Goal: Obtain resource: Download file/media

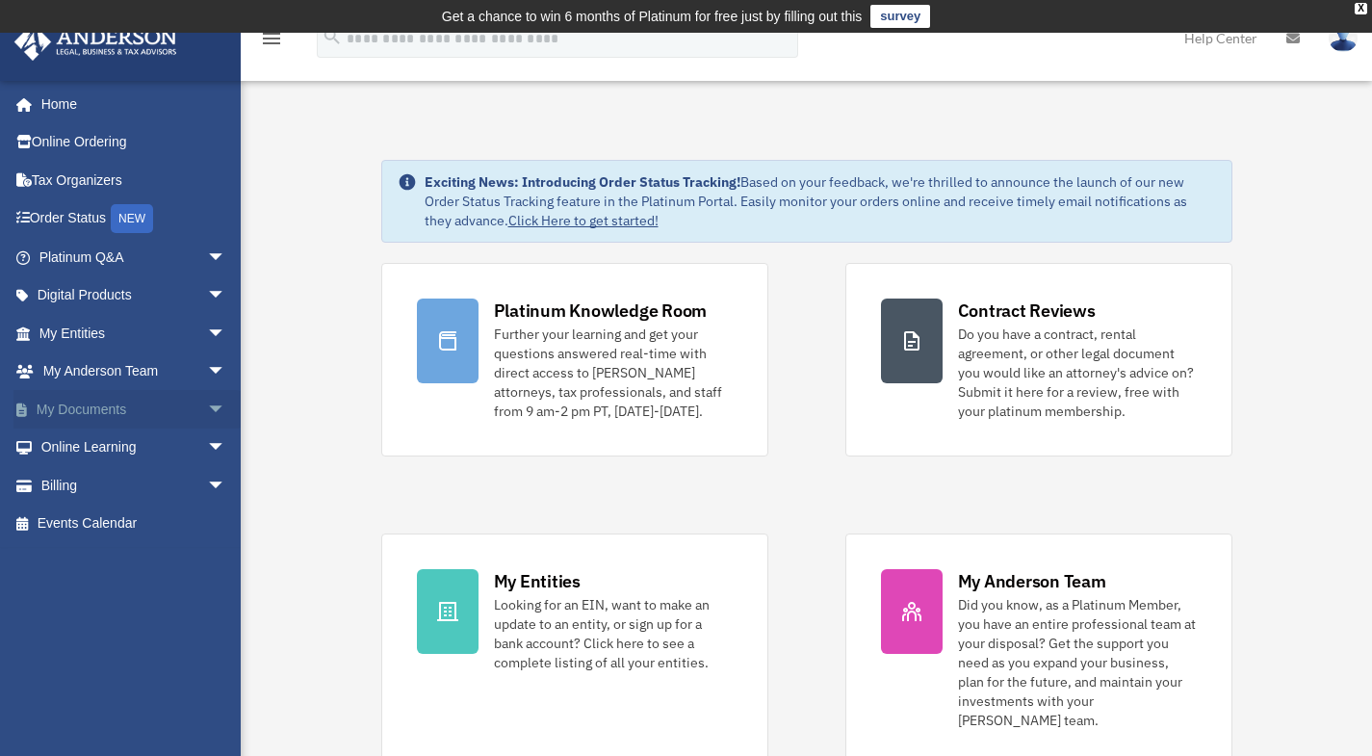
click at [207, 404] on span "arrow_drop_down" at bounding box center [226, 409] width 39 height 39
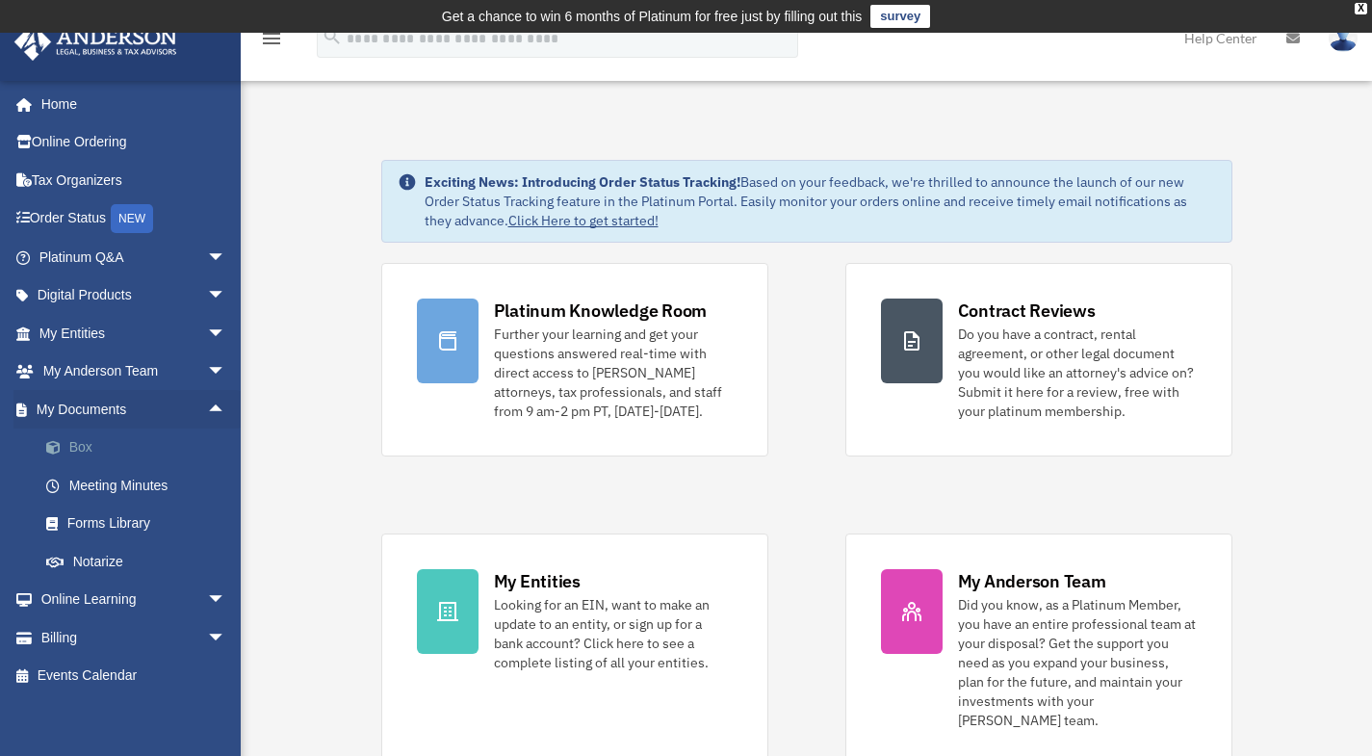
click at [100, 455] on link "Box" at bounding box center [141, 448] width 228 height 39
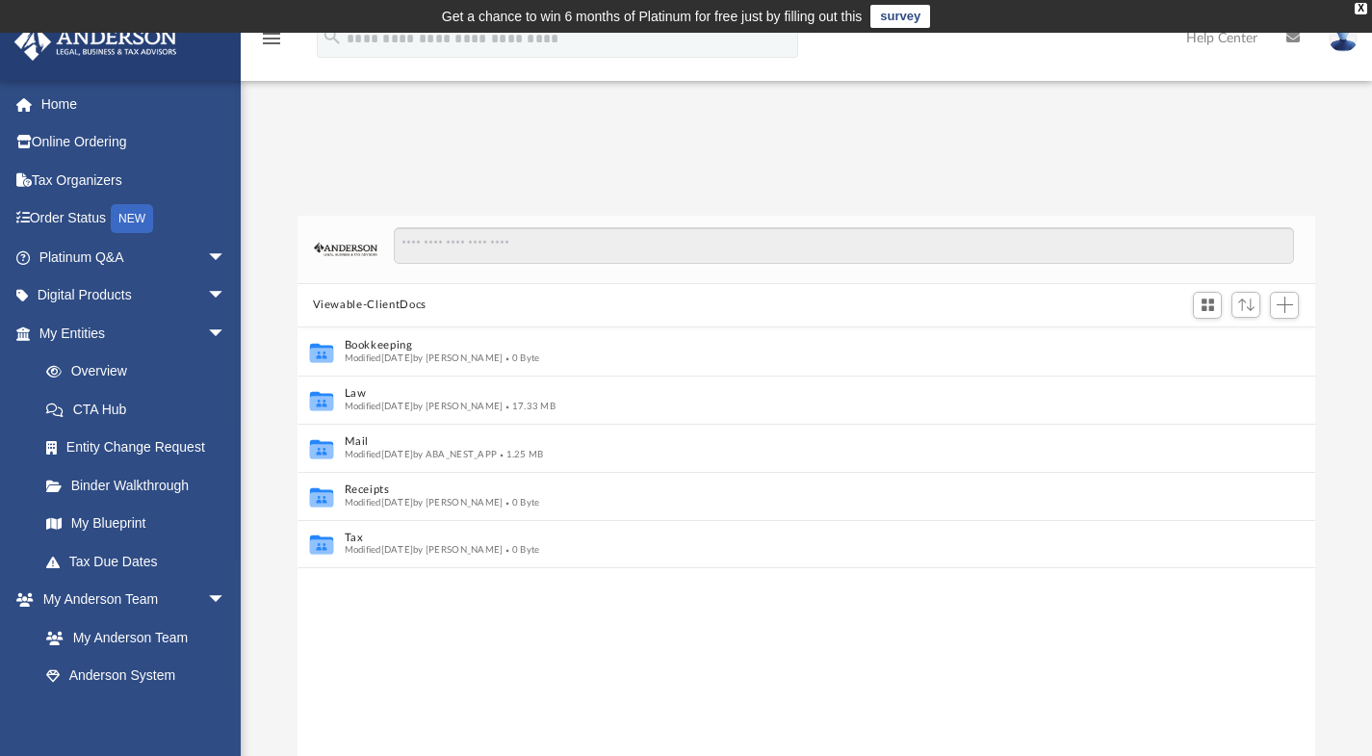
scroll to position [15, 15]
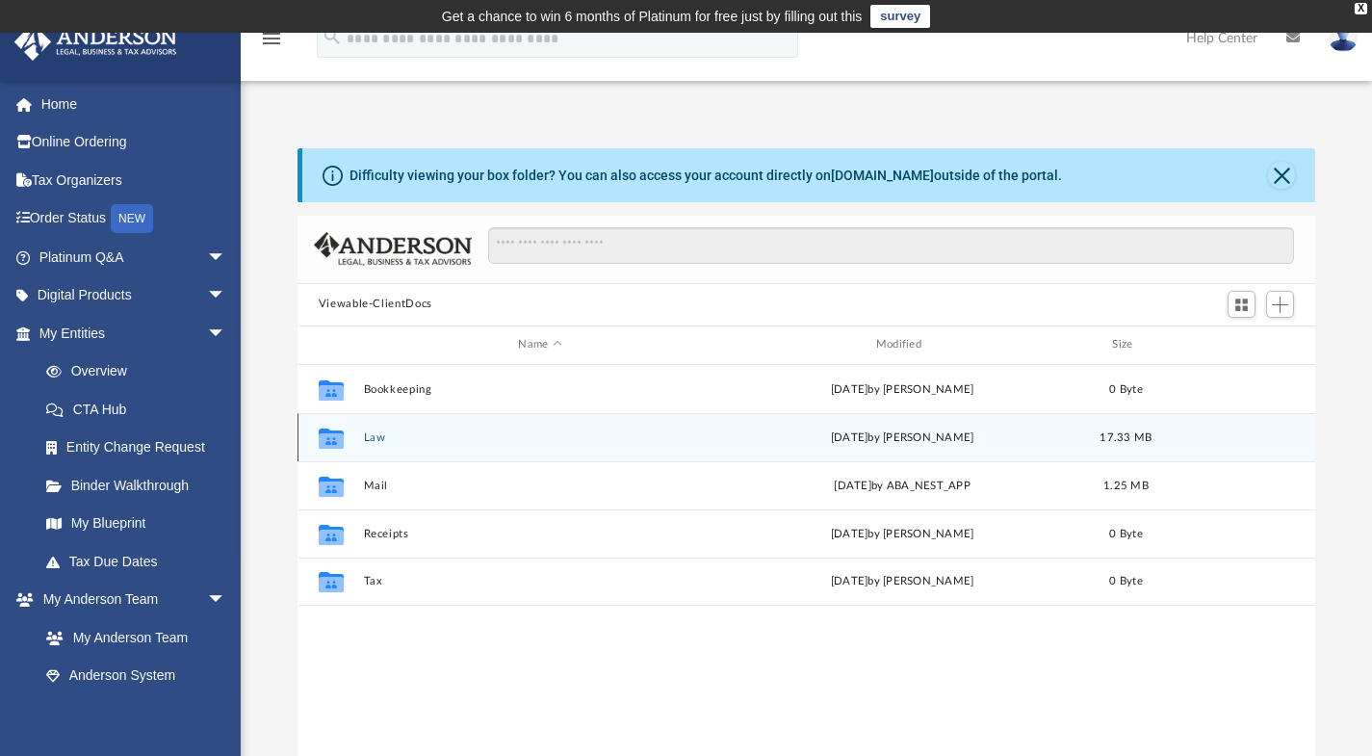
click at [370, 440] on button "Law" at bounding box center [539, 436] width 353 height 13
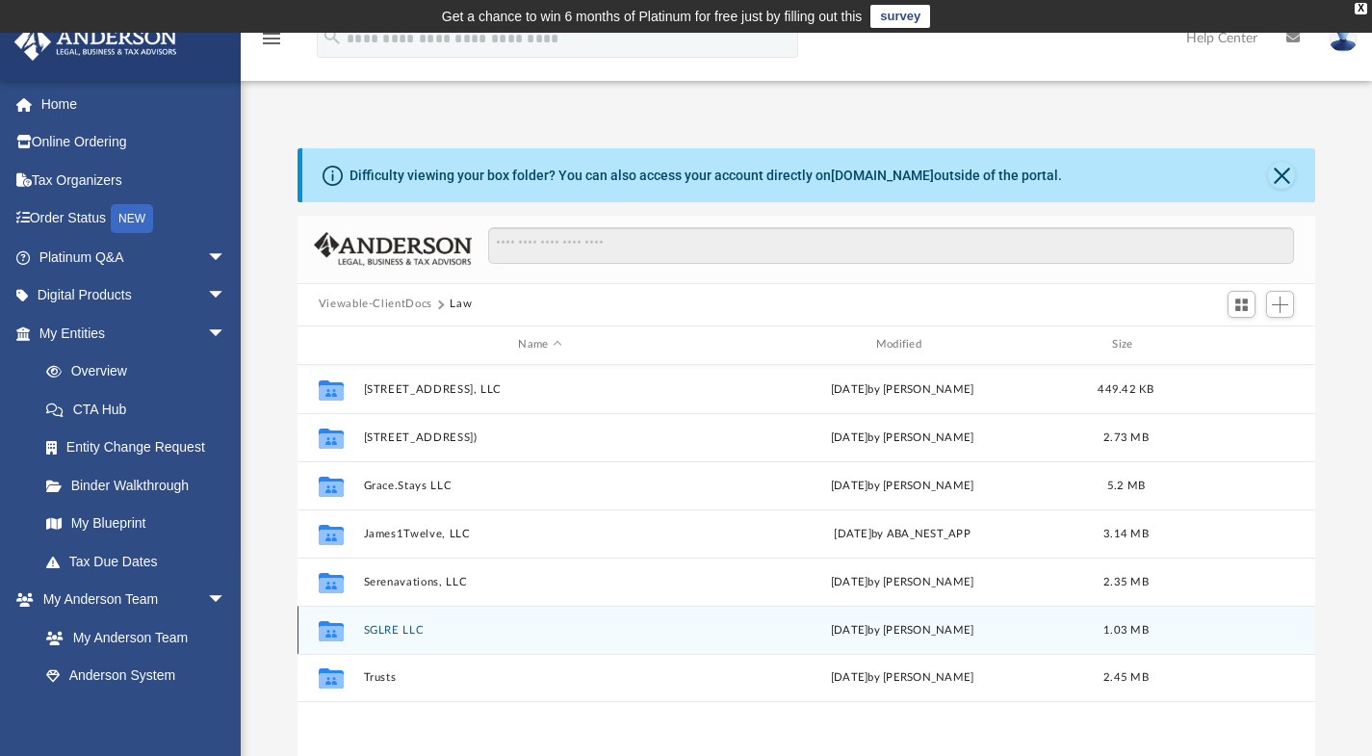
click at [383, 636] on div "Collaborated Folder SGLRE LLC Sun Jan 26 2025 by Serena Lee 1.03 MB" at bounding box center [807, 630] width 1019 height 48
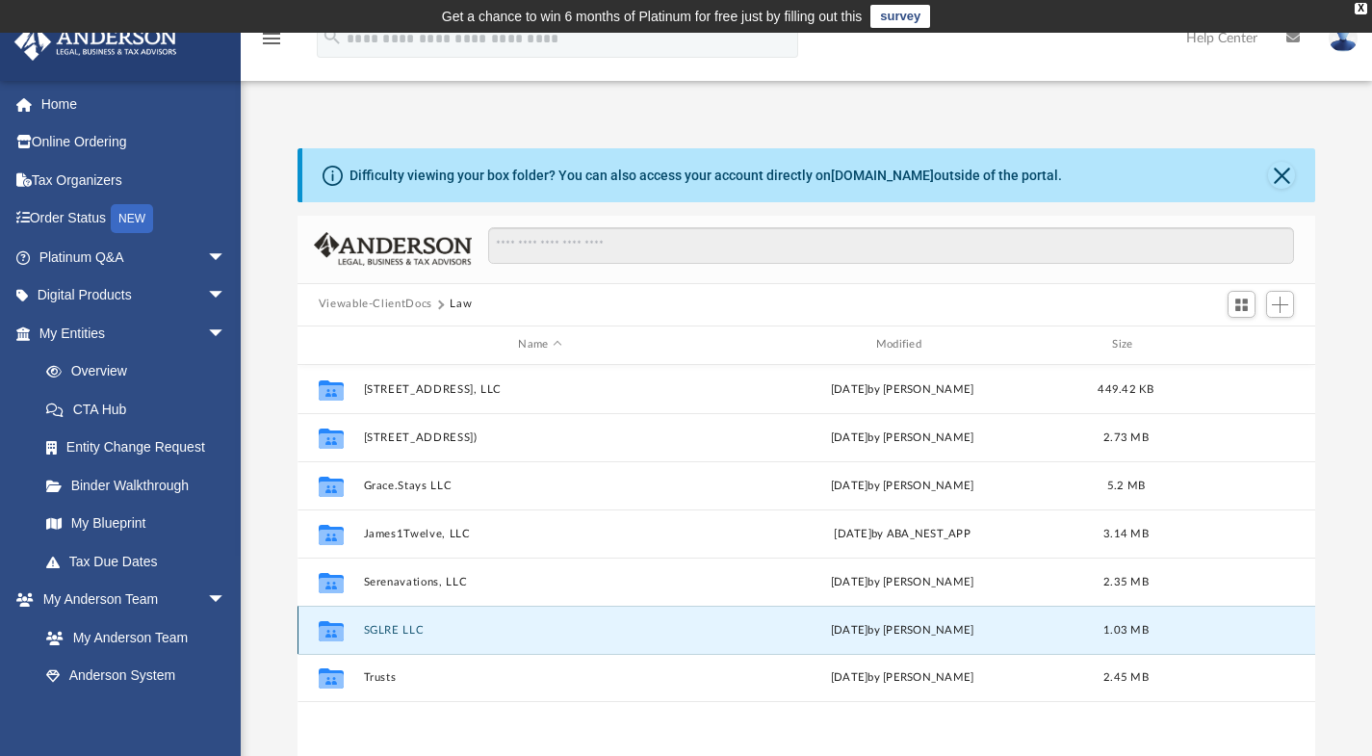
click at [384, 629] on button "SGLRE LLC" at bounding box center [539, 629] width 353 height 13
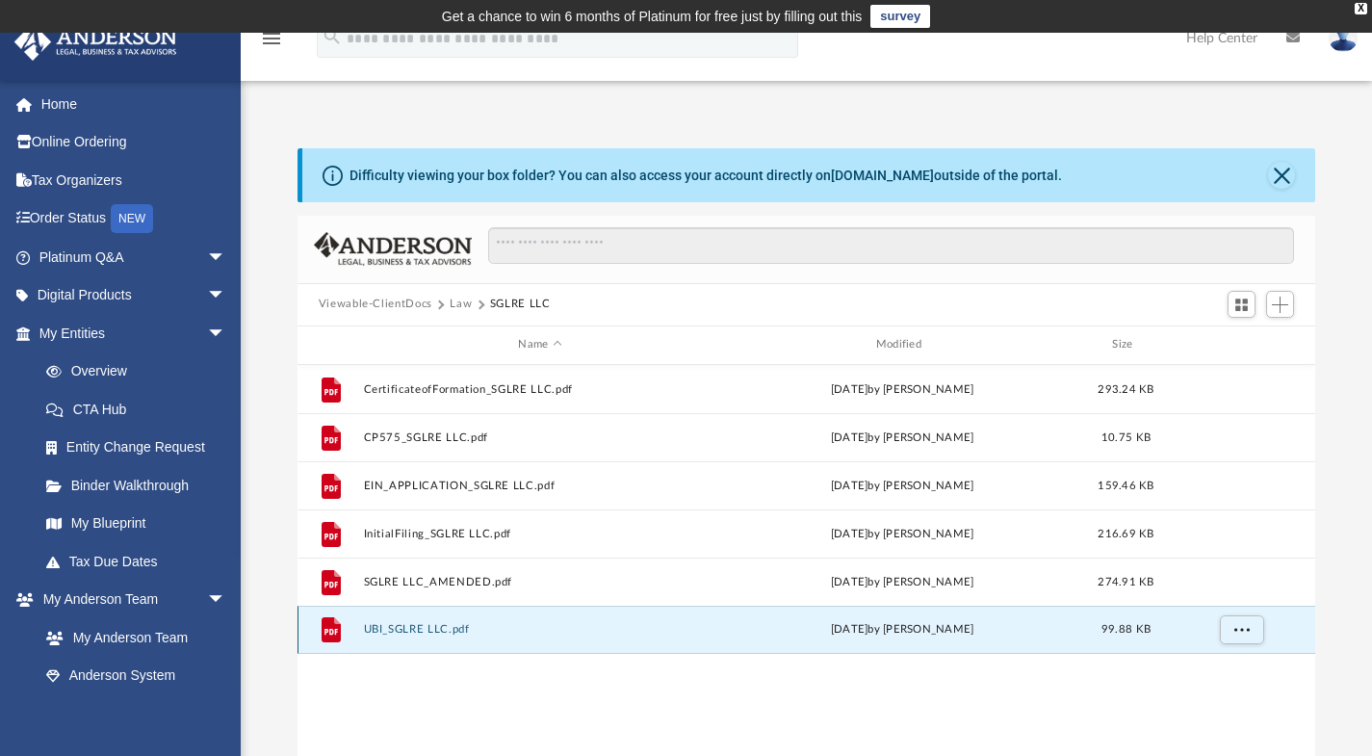
click at [383, 629] on button "UBI_SGLRE LLC.pdf" at bounding box center [539, 629] width 353 height 13
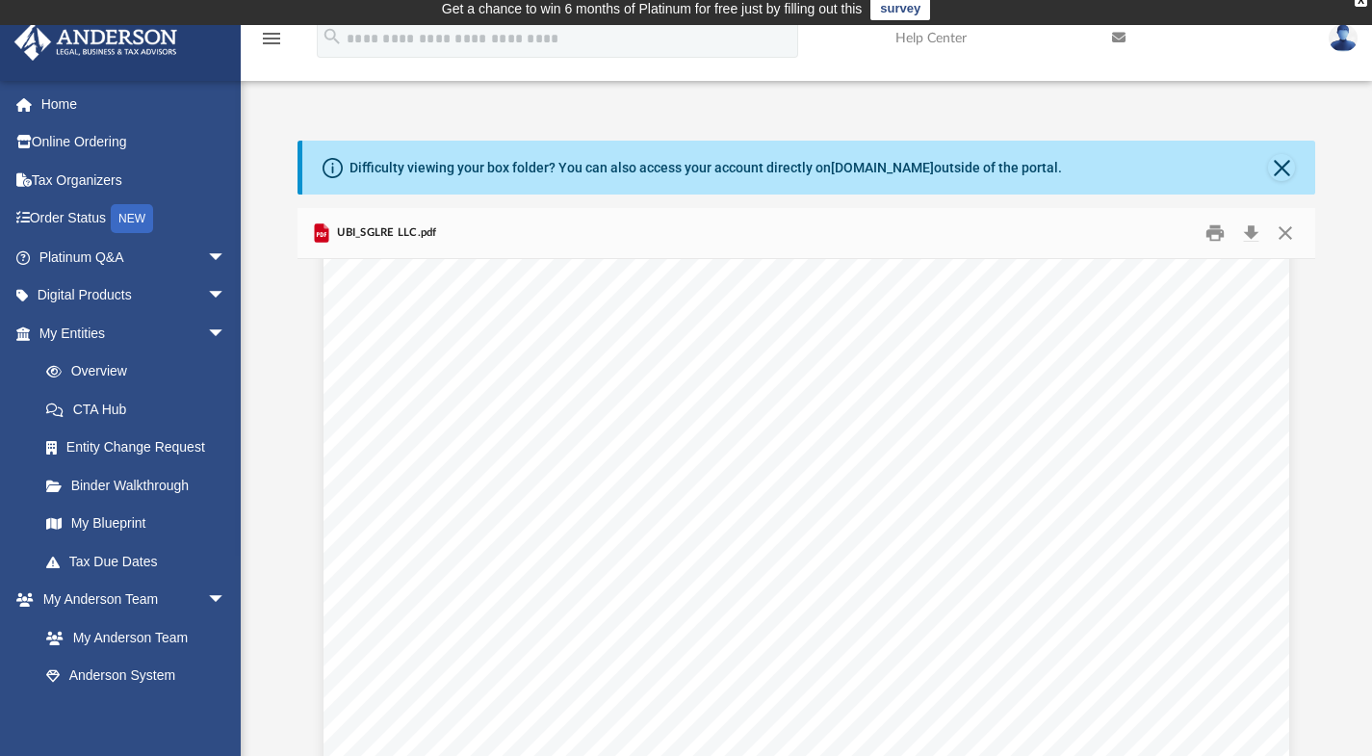
scroll to position [0, 0]
click at [315, 499] on button "Preview" at bounding box center [319, 508] width 42 height 54
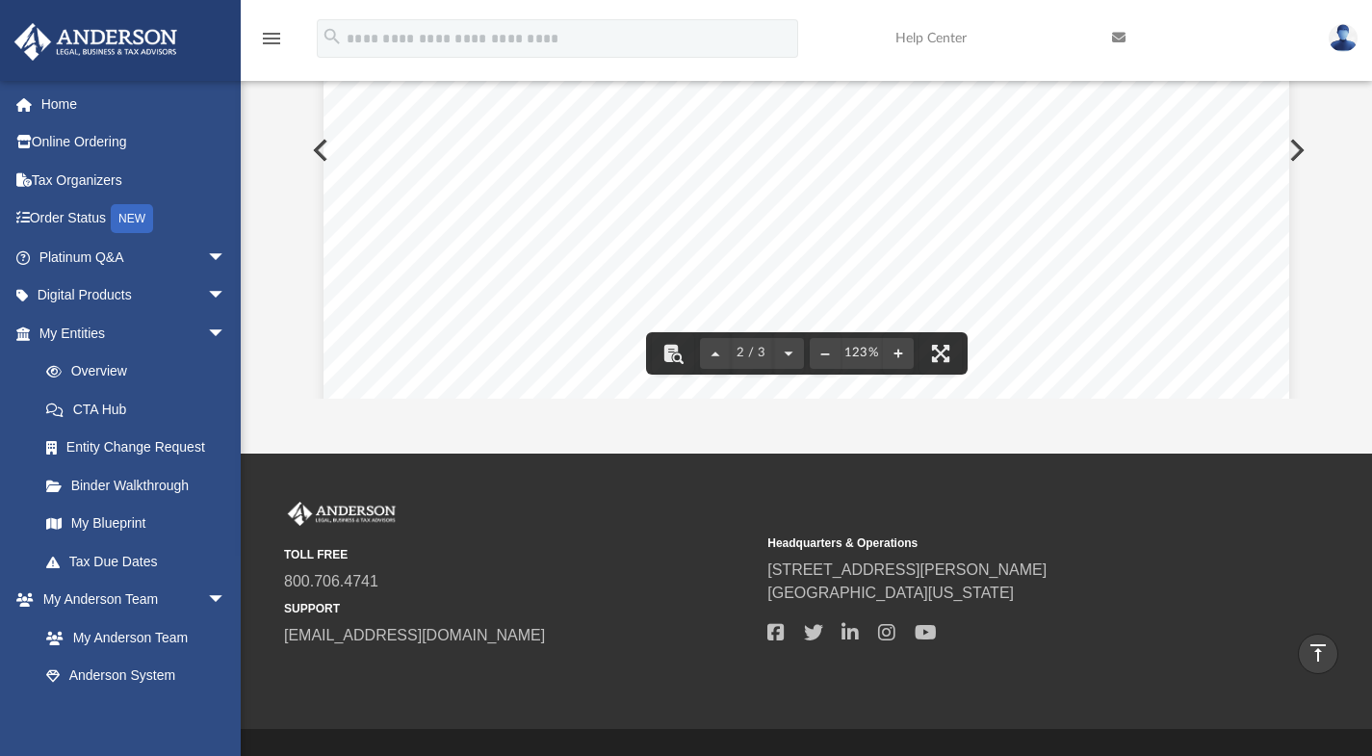
scroll to position [1219, 0]
click at [324, 154] on div "3225 MCLEOD DR, LAS VEGAS, NV, 89121-2257, USA Mailing Address: 3225 MCLEOD DR,…" at bounding box center [807, 598] width 966 height 1248
click at [312, 151] on button "Preview" at bounding box center [319, 150] width 42 height 54
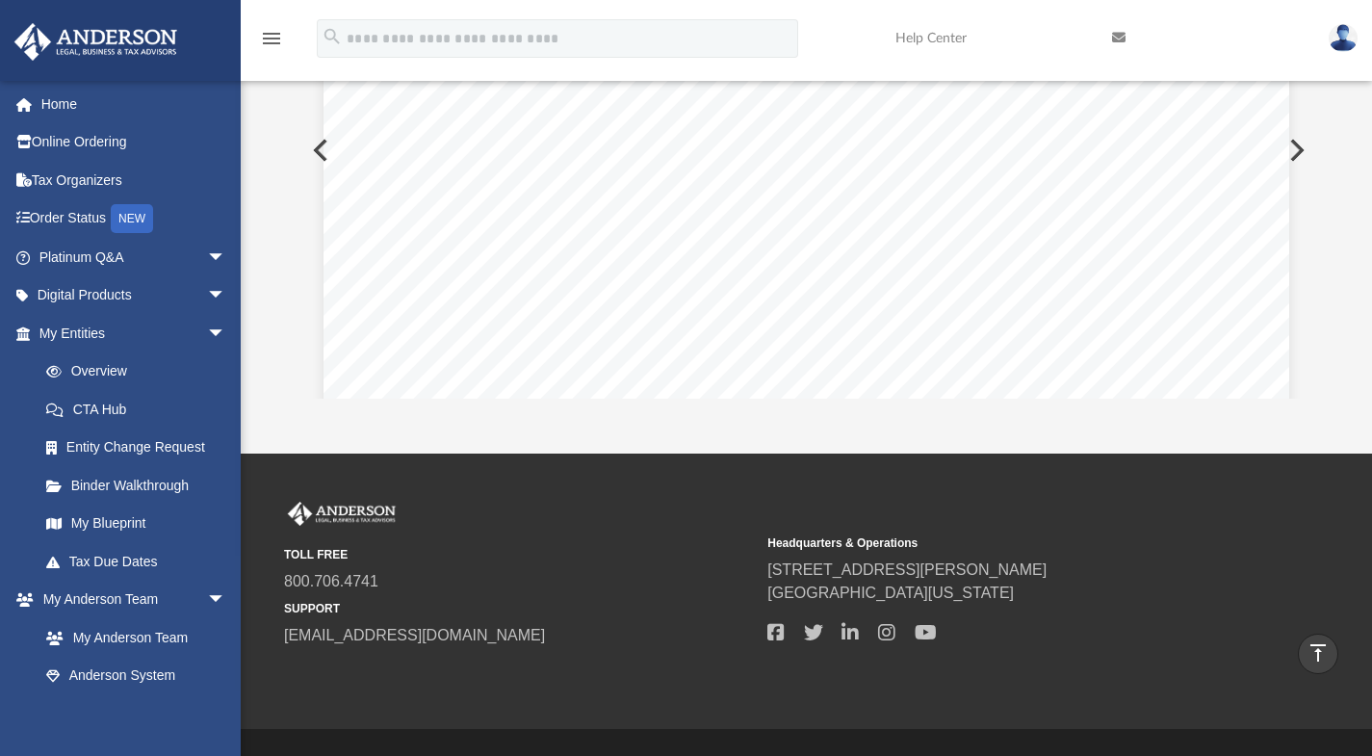
scroll to position [216, 0]
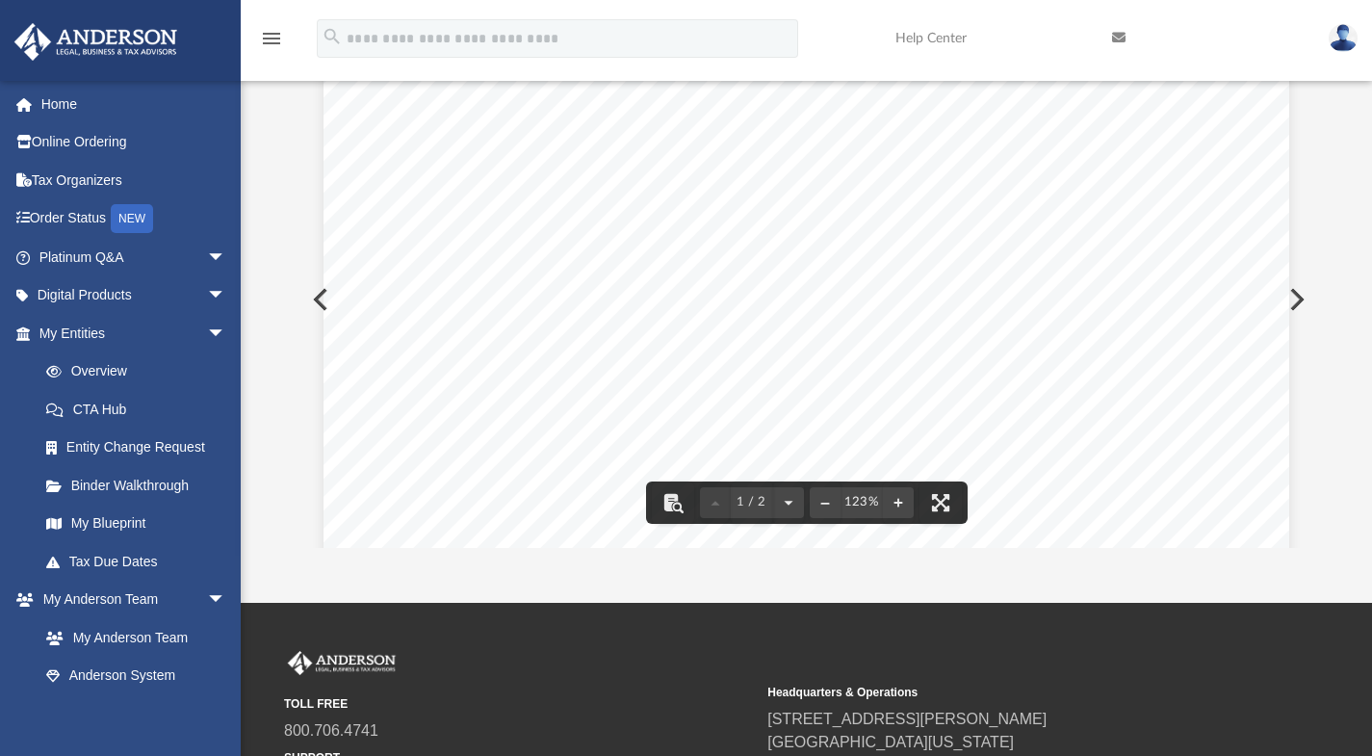
click at [327, 292] on div "Filed Secretary of State State of Washington Date Filed: 01/09/2025 Effective D…" at bounding box center [807, 689] width 966 height 1248
click at [324, 292] on div "Filed Secretary of State State of Washington Date Filed: 01/09/2025 Effective D…" at bounding box center [807, 689] width 966 height 1248
click at [324, 307] on div "Filed Secretary of State State of Washington Date Filed: 01/09/2025 Effective D…" at bounding box center [807, 689] width 966 height 1248
click at [324, 299] on div "Filed Secretary of State State of Washington Date Filed: 01/09/2025 Effective D…" at bounding box center [807, 689] width 966 height 1248
click at [324, 302] on div "Filed Secretary of State State of Washington Date Filed: 01/09/2025 Effective D…" at bounding box center [807, 689] width 966 height 1248
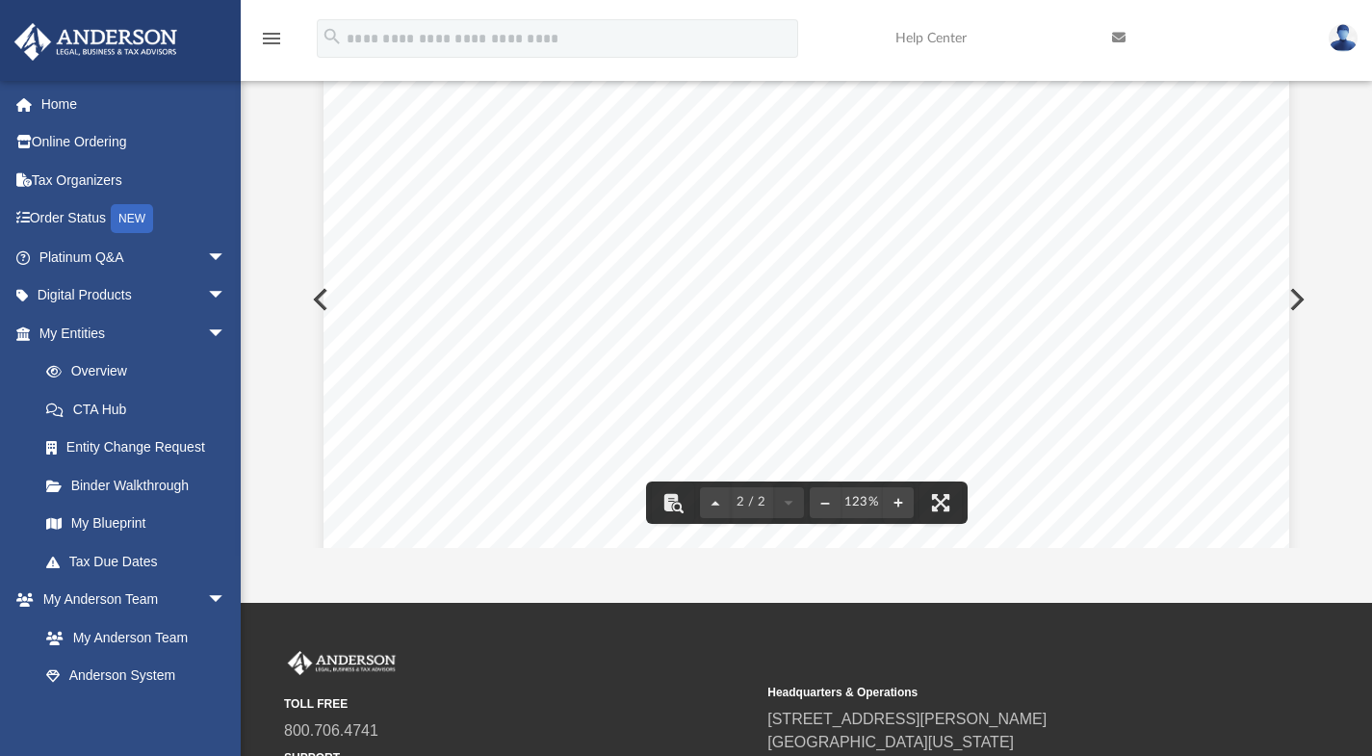
scroll to position [2057, 0]
click at [305, 303] on button "Preview" at bounding box center [319, 300] width 42 height 54
click at [324, 300] on div "Your Progress: 1. Identity 2. Authenticate 3. Addresses 4. Details 5. EIN Confi…" at bounding box center [807, 690] width 966 height 1250
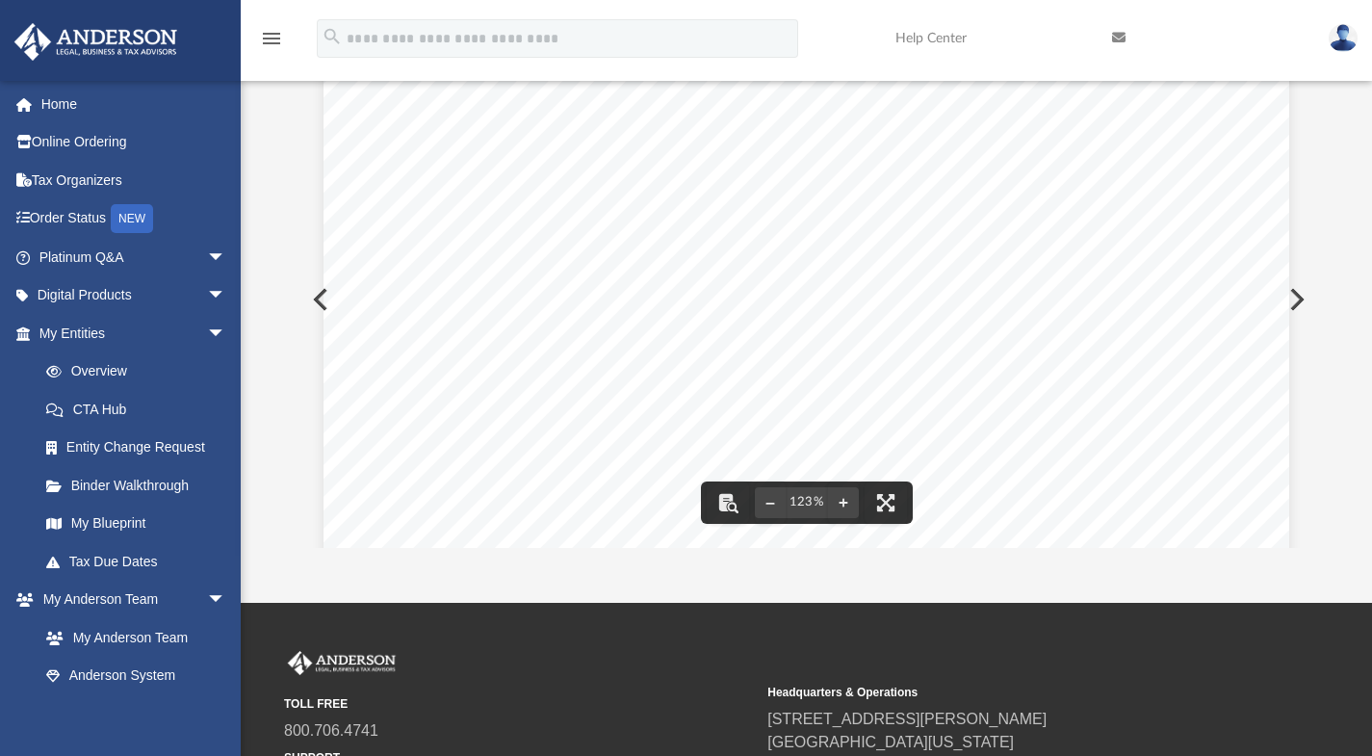
click at [311, 301] on button "Preview" at bounding box center [319, 300] width 42 height 54
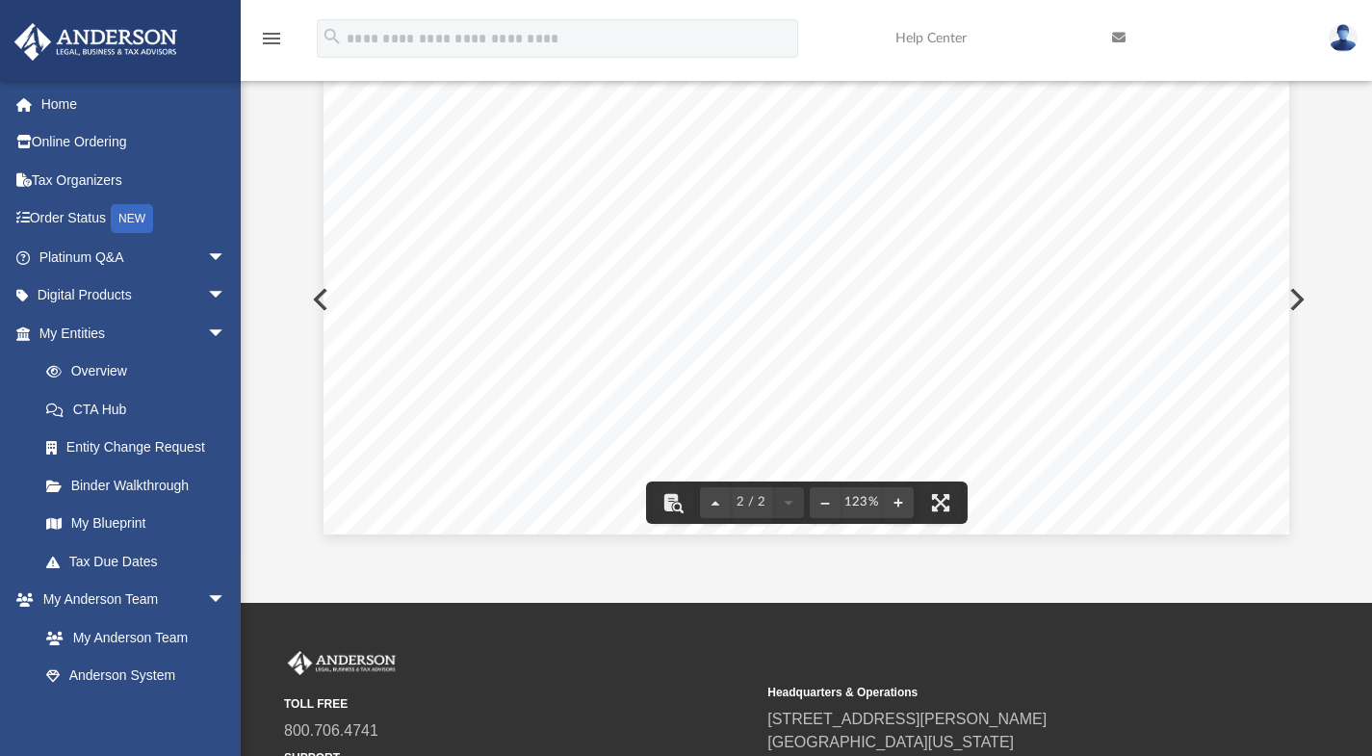
click at [312, 301] on button "Preview" at bounding box center [319, 300] width 42 height 54
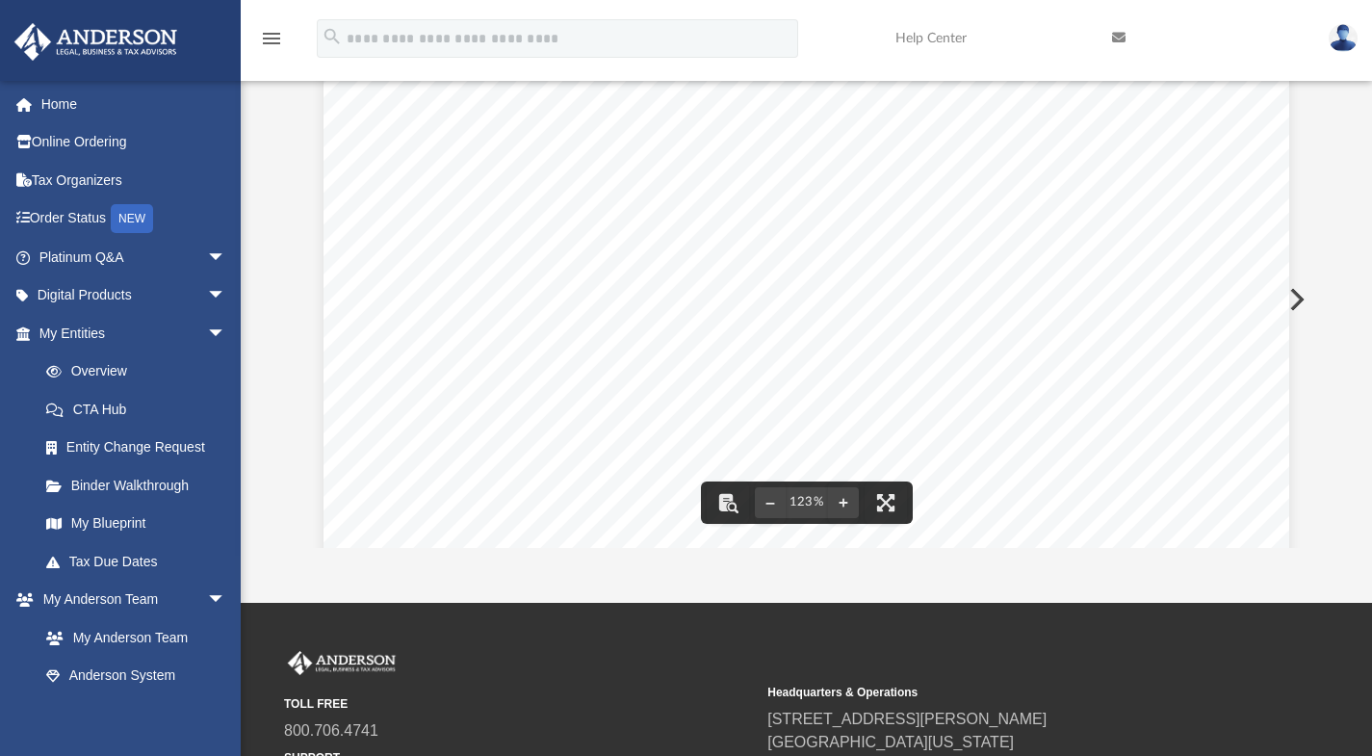
scroll to position [0, 0]
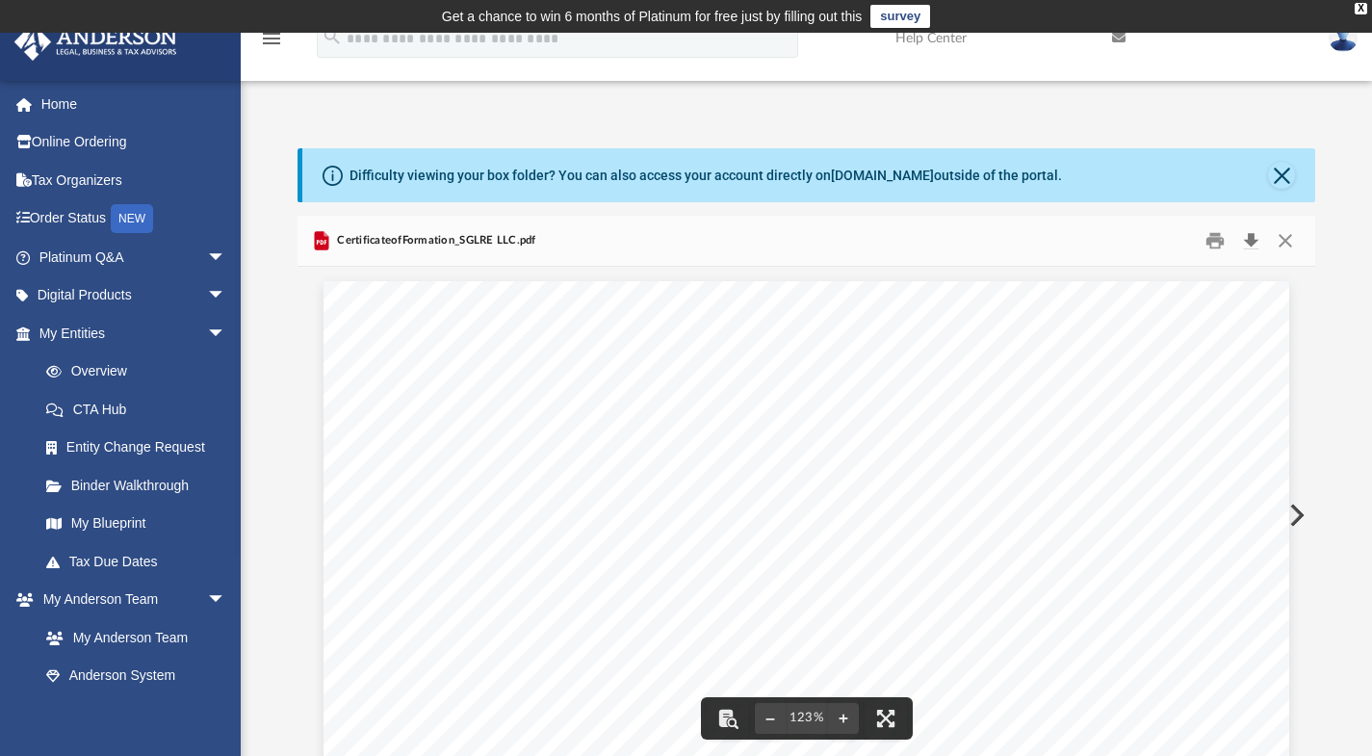
click at [1245, 236] on button "Download" at bounding box center [1251, 240] width 35 height 30
click at [1183, 76] on div "menu search Site Menu add 1gracestays@gmail.com My Profile Reset Password Logou…" at bounding box center [685, 46] width 1343 height 65
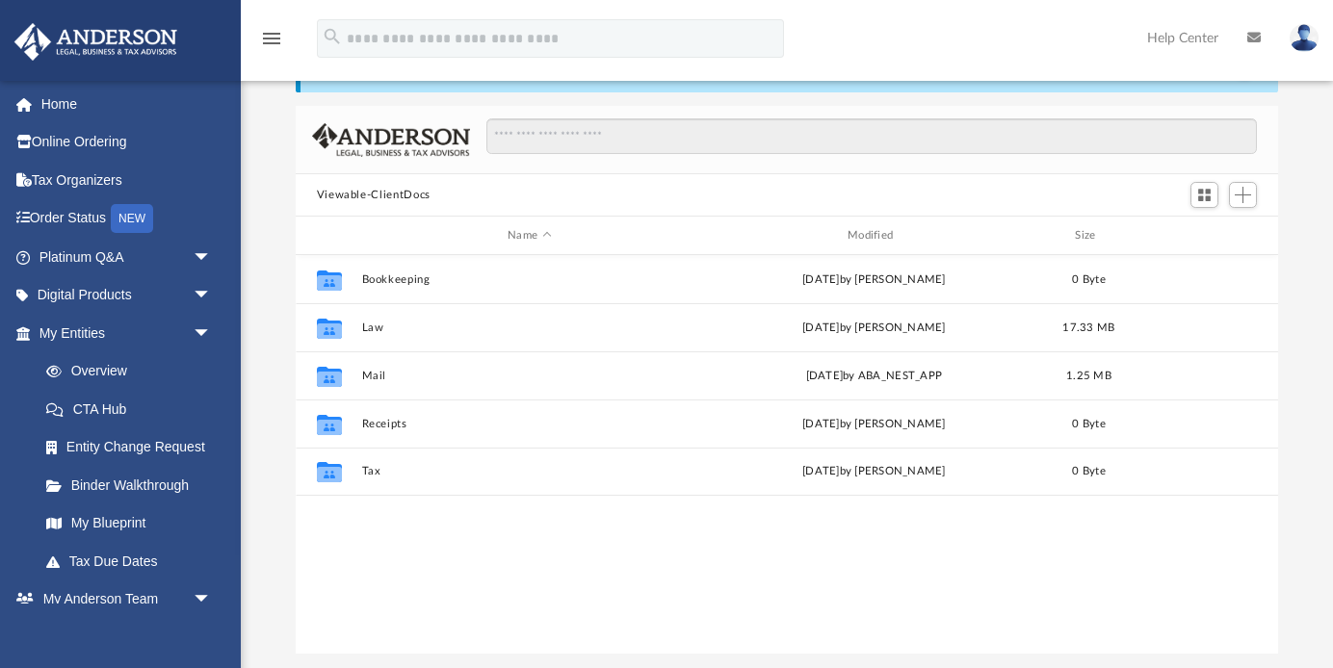
scroll to position [423, 968]
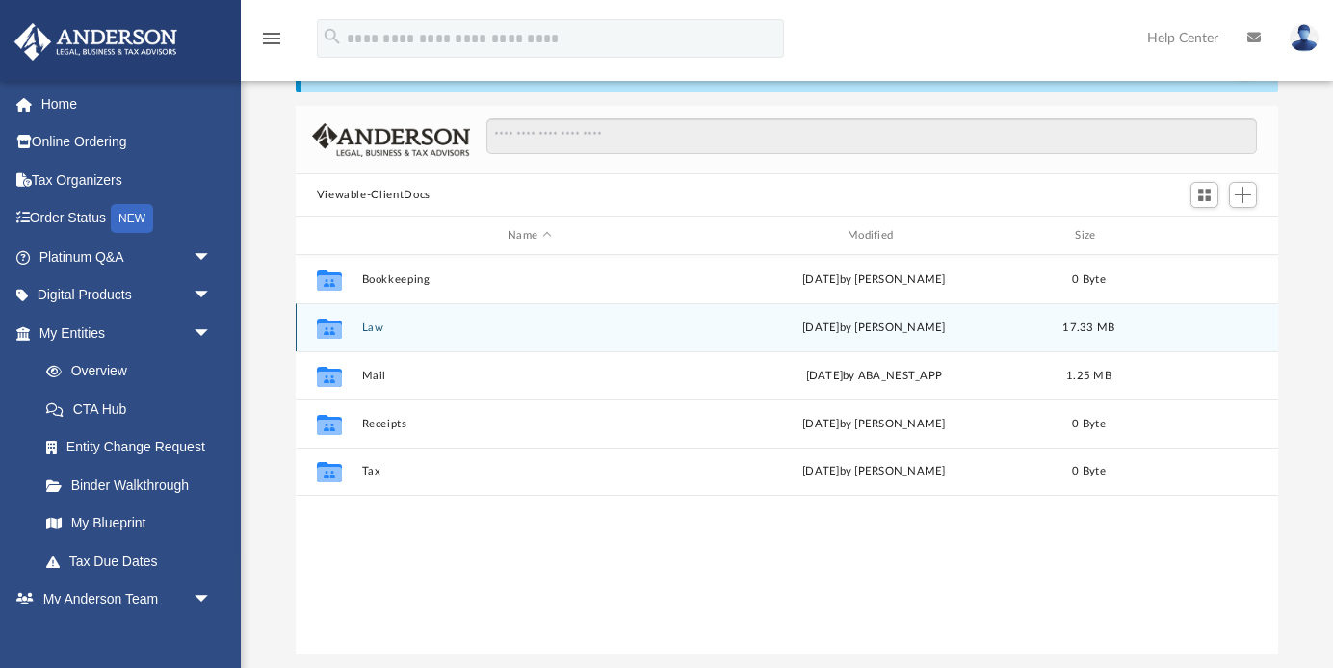
click at [370, 326] on button "Law" at bounding box center [529, 328] width 336 height 13
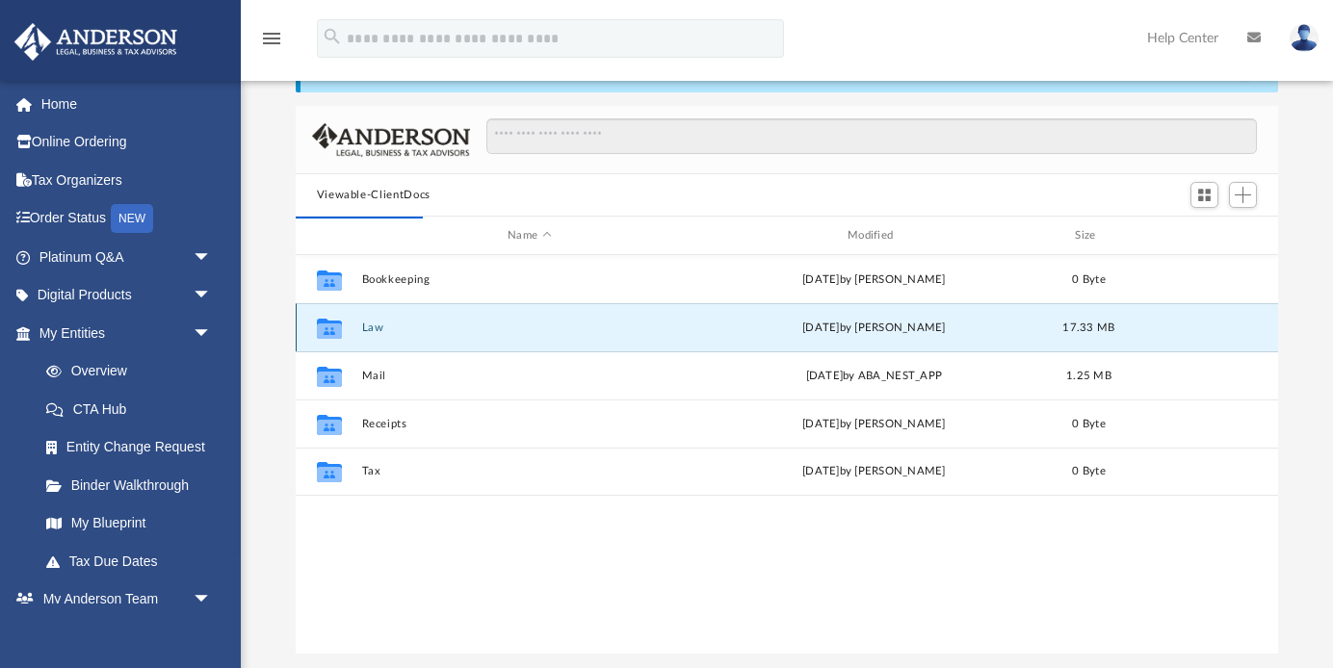
click at [376, 337] on div "Collaborated Folder Law Wed Aug 20 2025 by Serena Lee 17.33 MB" at bounding box center [787, 327] width 983 height 48
click at [375, 330] on button "Law" at bounding box center [529, 328] width 336 height 13
click at [331, 326] on icon "grid" at bounding box center [328, 328] width 25 height 20
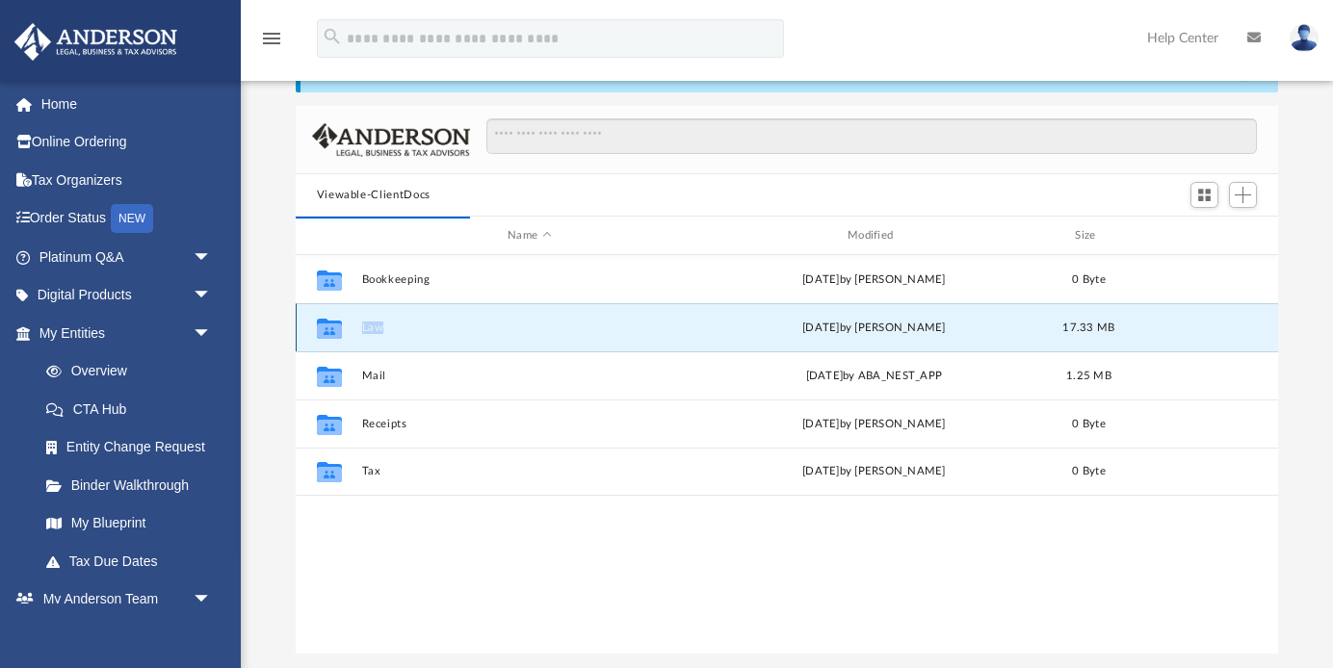
click at [367, 328] on button "Law" at bounding box center [529, 328] width 336 height 13
click at [364, 328] on button "Law" at bounding box center [529, 328] width 336 height 13
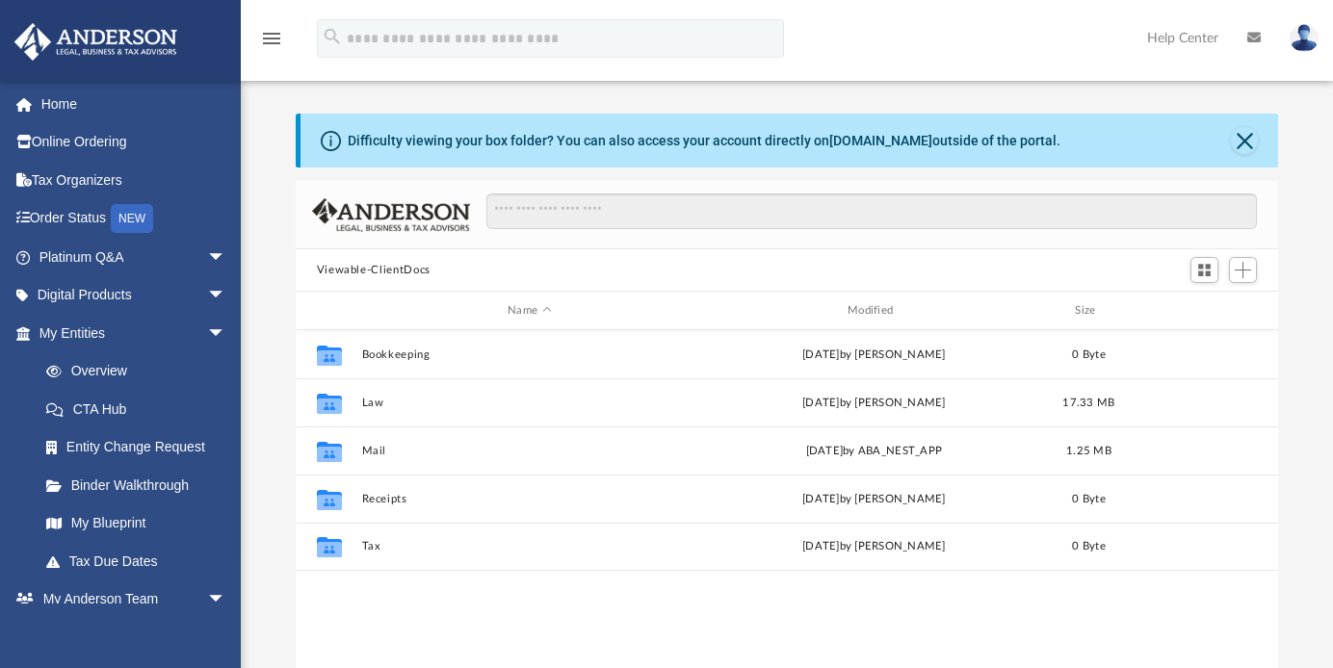
scroll to position [423, 968]
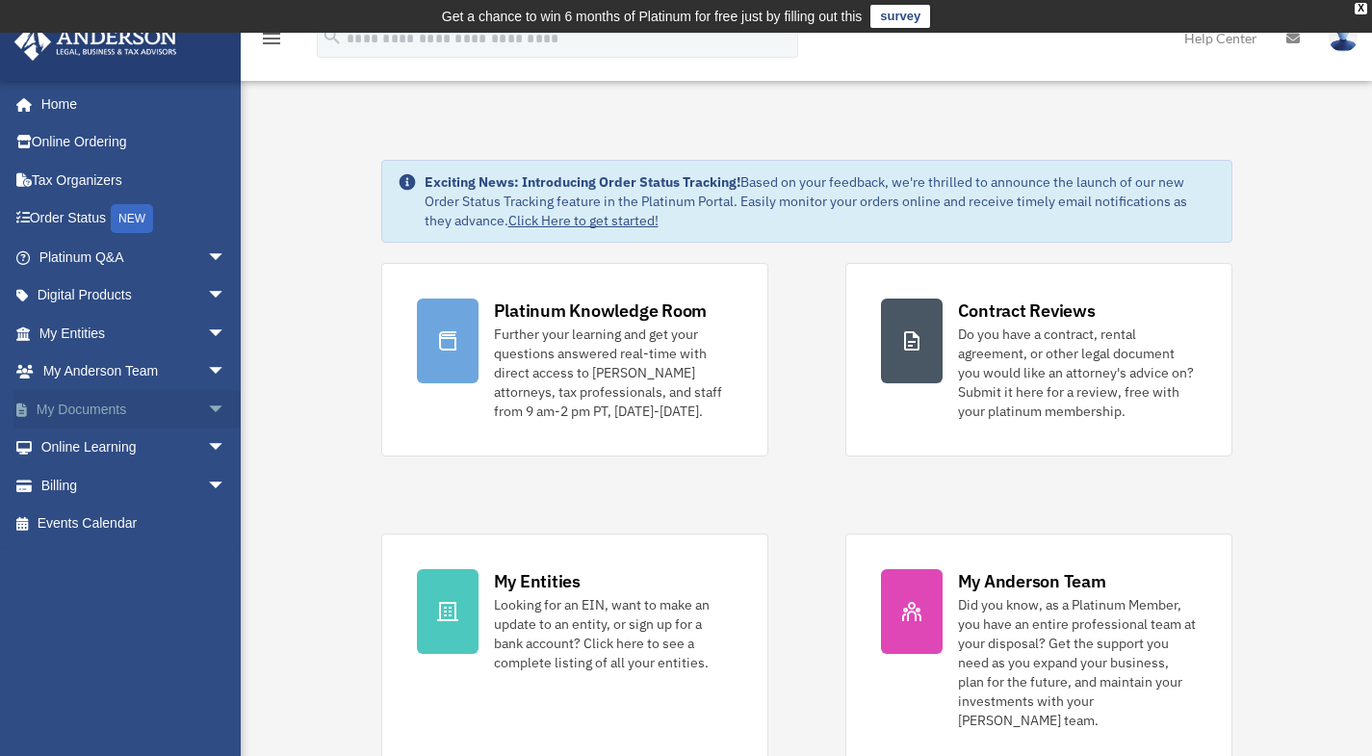
click at [207, 411] on span "arrow_drop_down" at bounding box center [226, 409] width 39 height 39
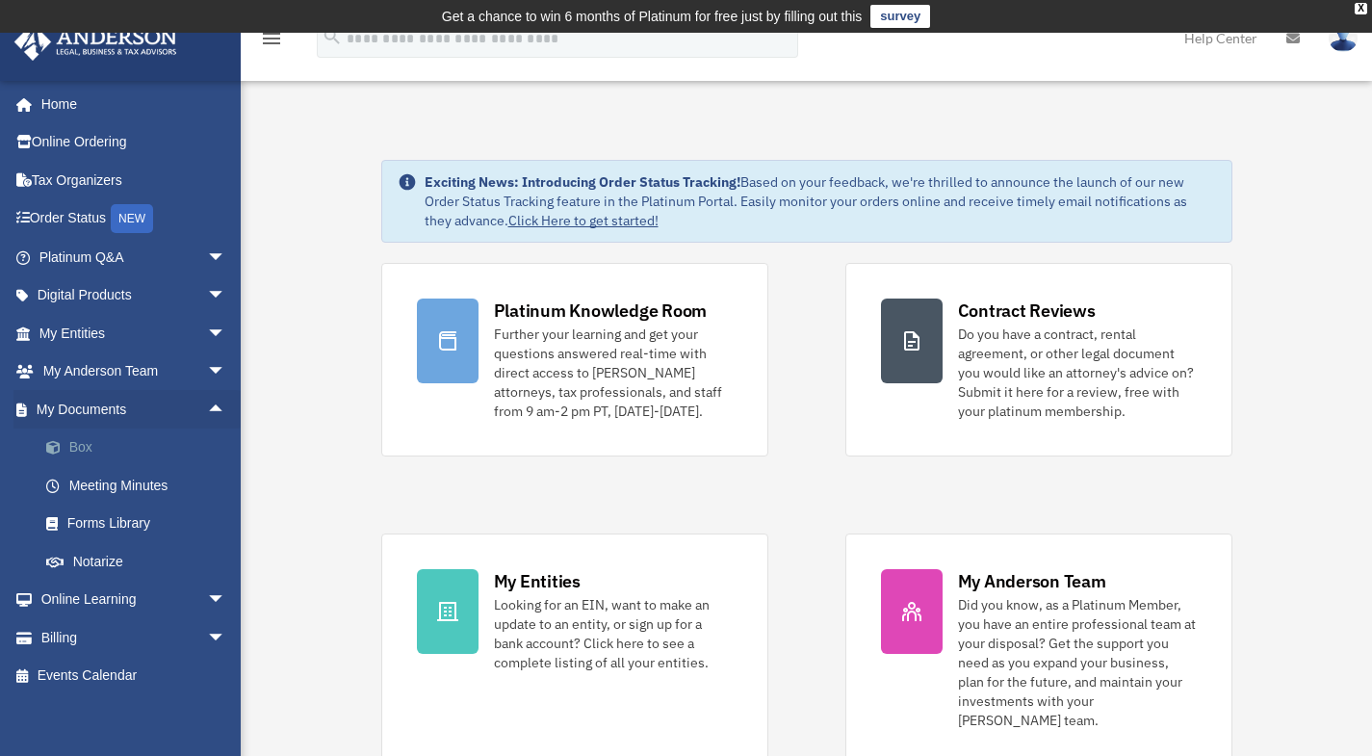
click at [72, 451] on link "Box" at bounding box center [141, 448] width 228 height 39
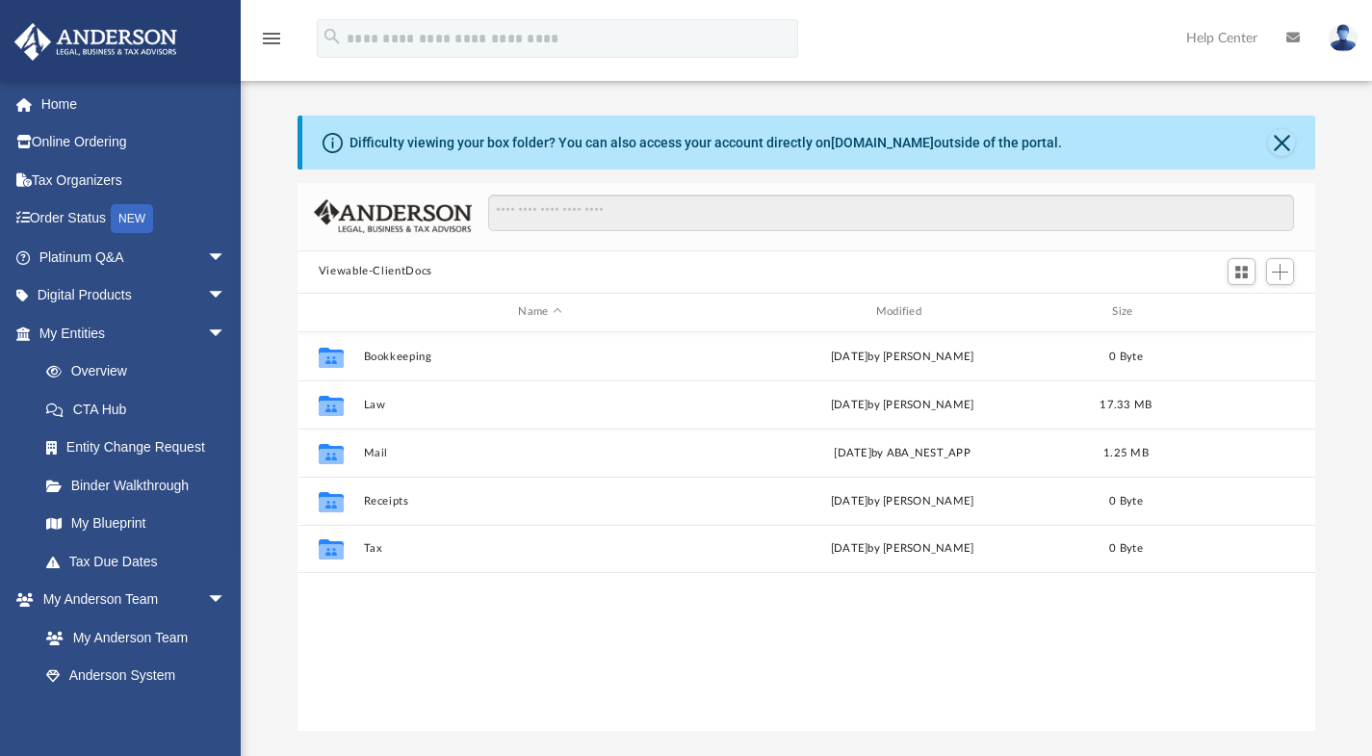
scroll to position [423, 1004]
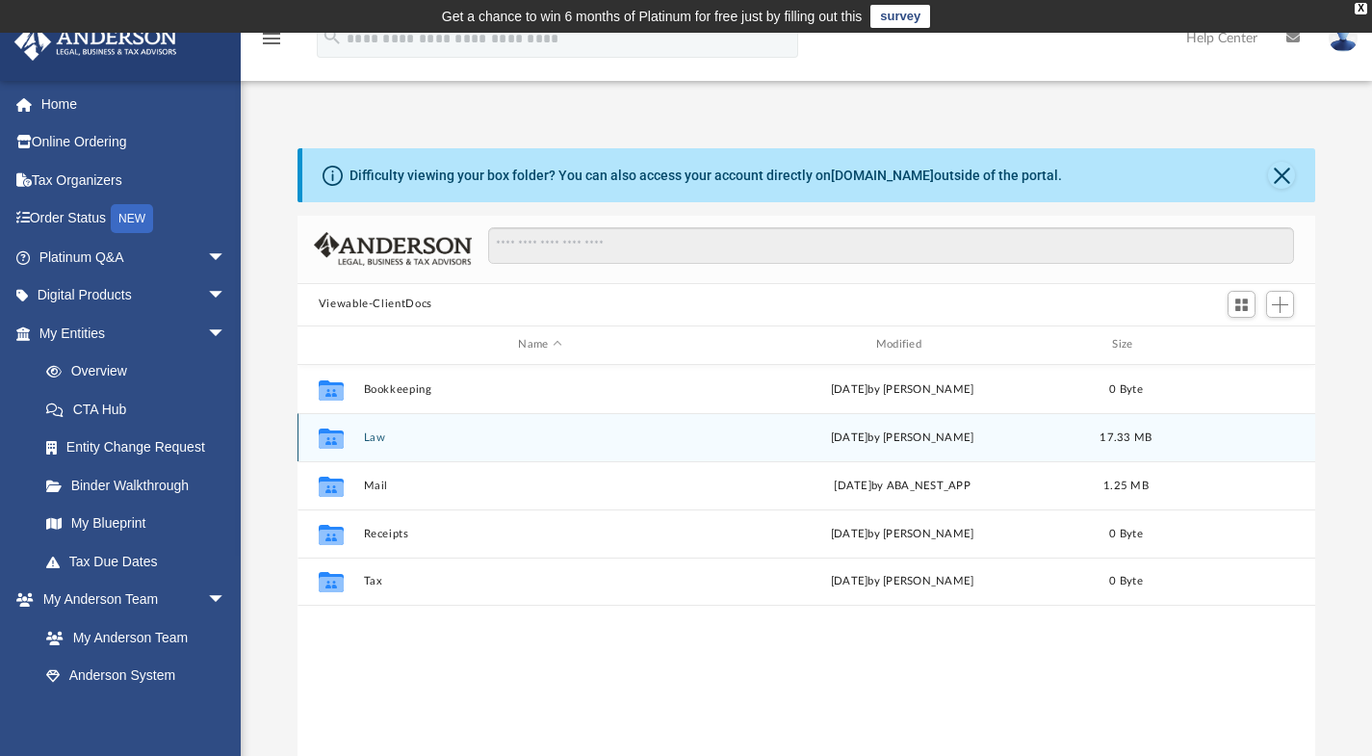
click at [364, 440] on button "Law" at bounding box center [539, 436] width 353 height 13
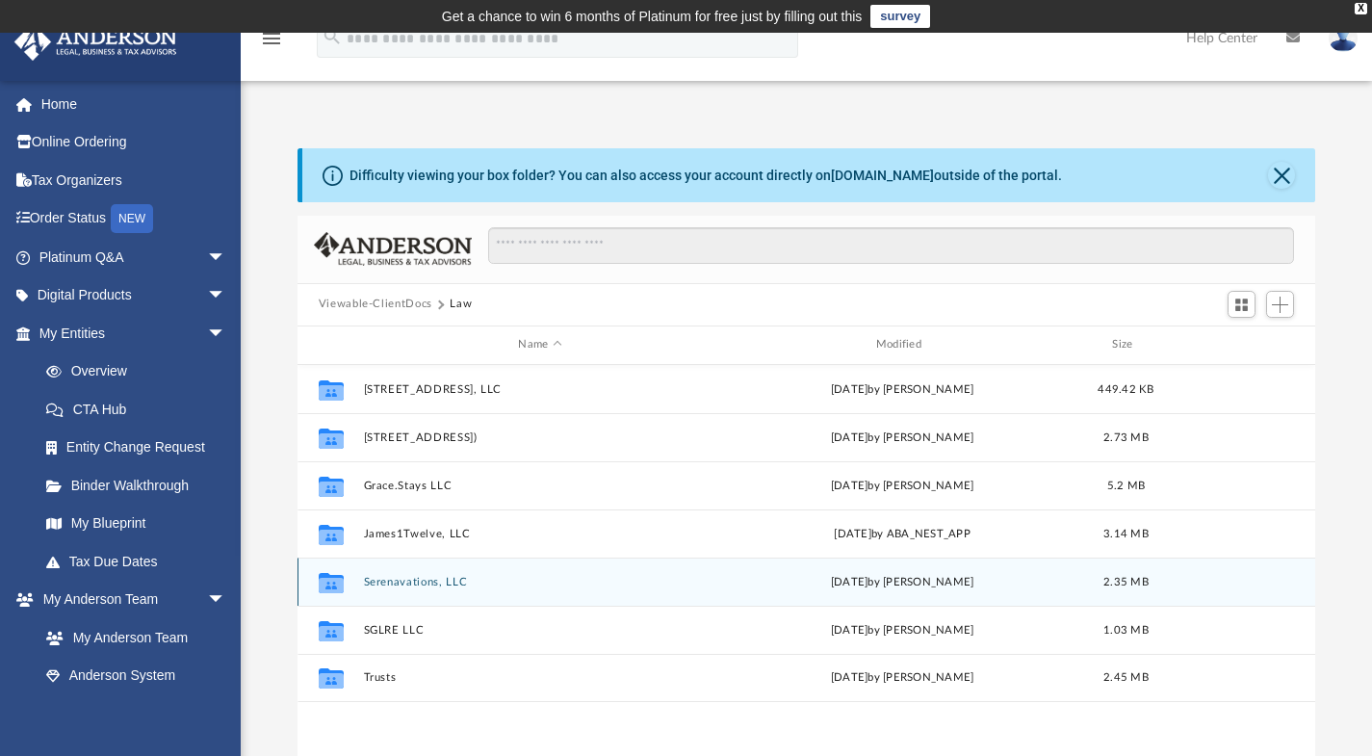
click at [420, 594] on div "Collaborated Folder Serenavations, LLC [DATE] by [PERSON_NAME] 2.35 MB" at bounding box center [807, 582] width 1019 height 48
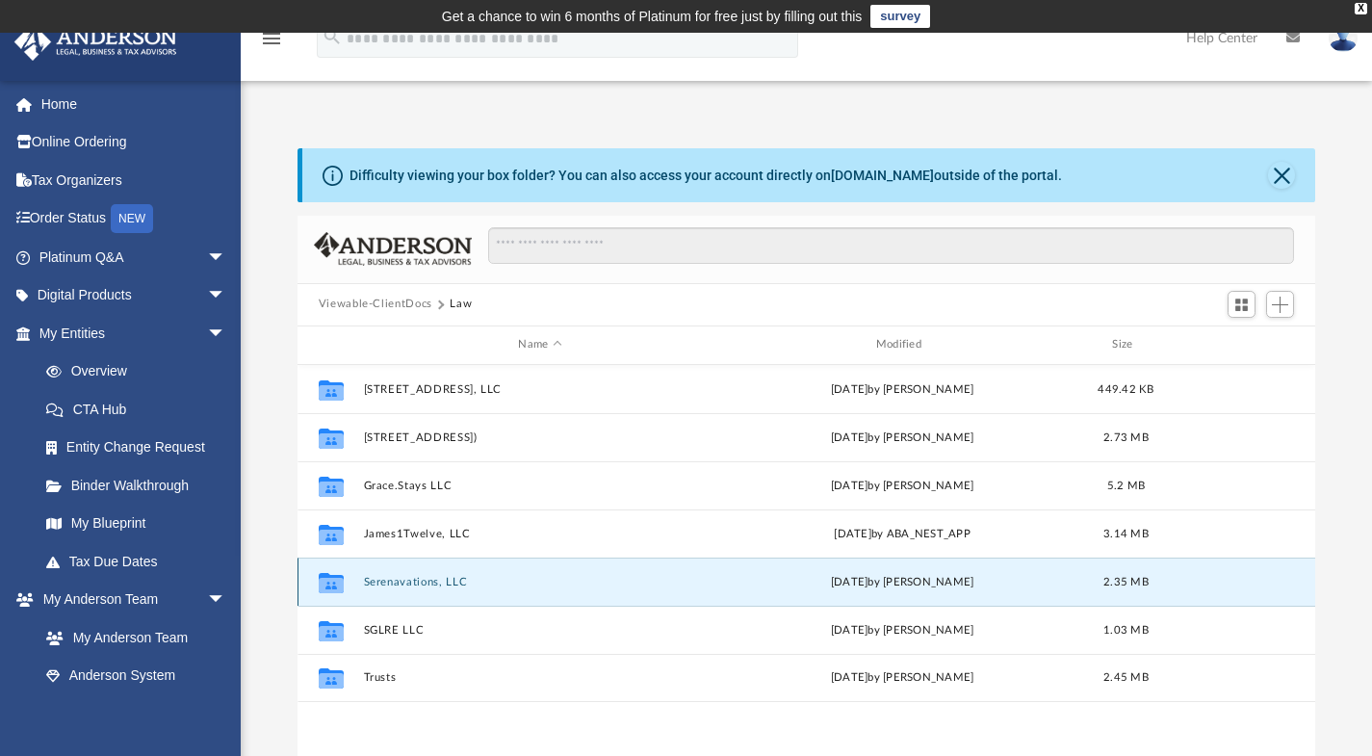
click at [420, 587] on div "Collaborated Folder Serenavations, LLC [DATE] by [PERSON_NAME] 2.35 MB" at bounding box center [807, 582] width 1019 height 48
click at [421, 584] on button "Serenavations, LLC" at bounding box center [539, 581] width 353 height 13
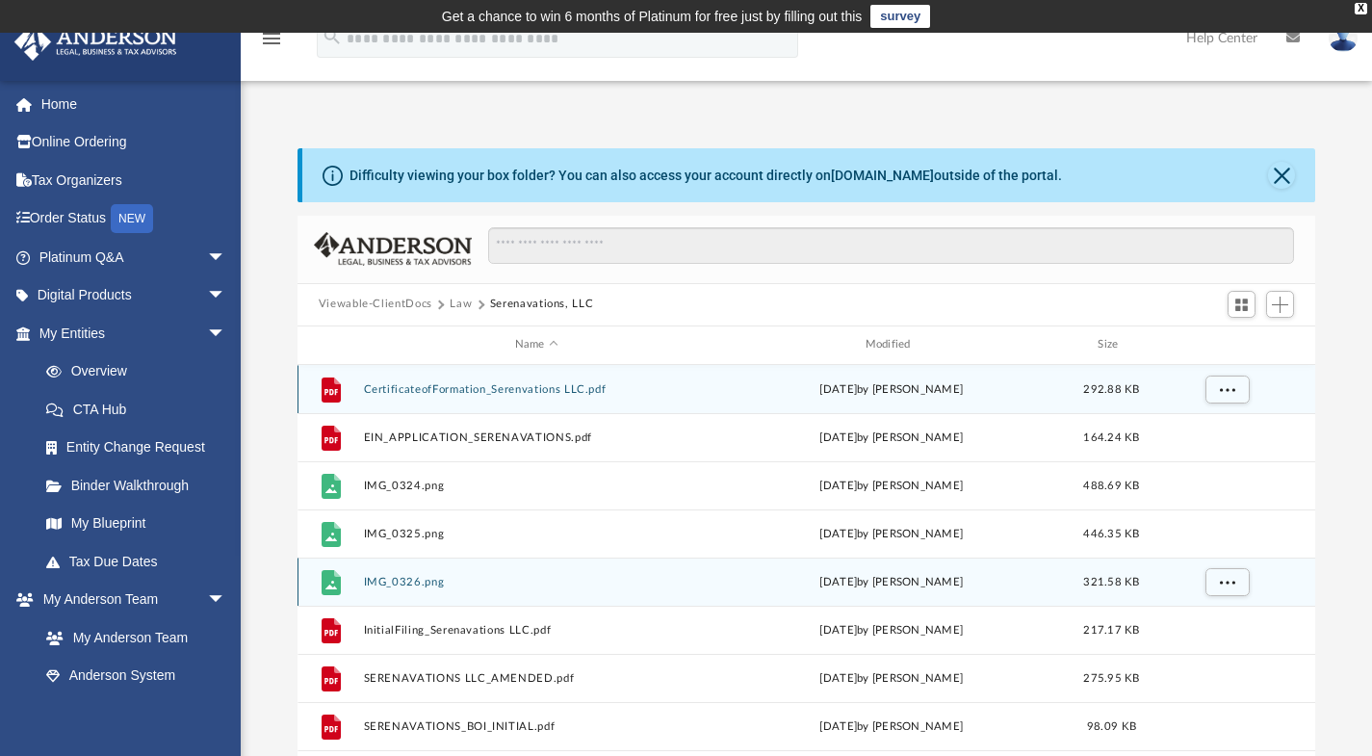
scroll to position [34, 0]
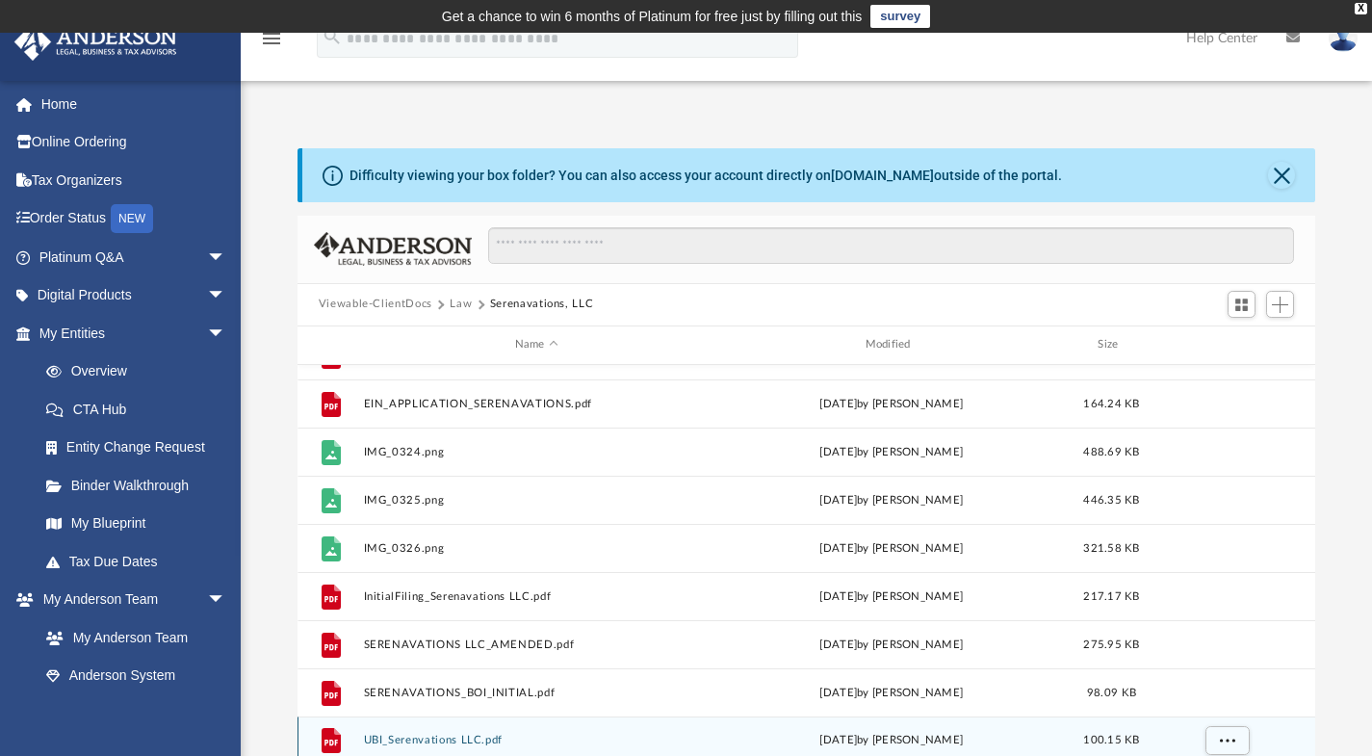
click at [431, 738] on button "UBI_Serenvations LLC.pdf" at bounding box center [536, 740] width 347 height 13
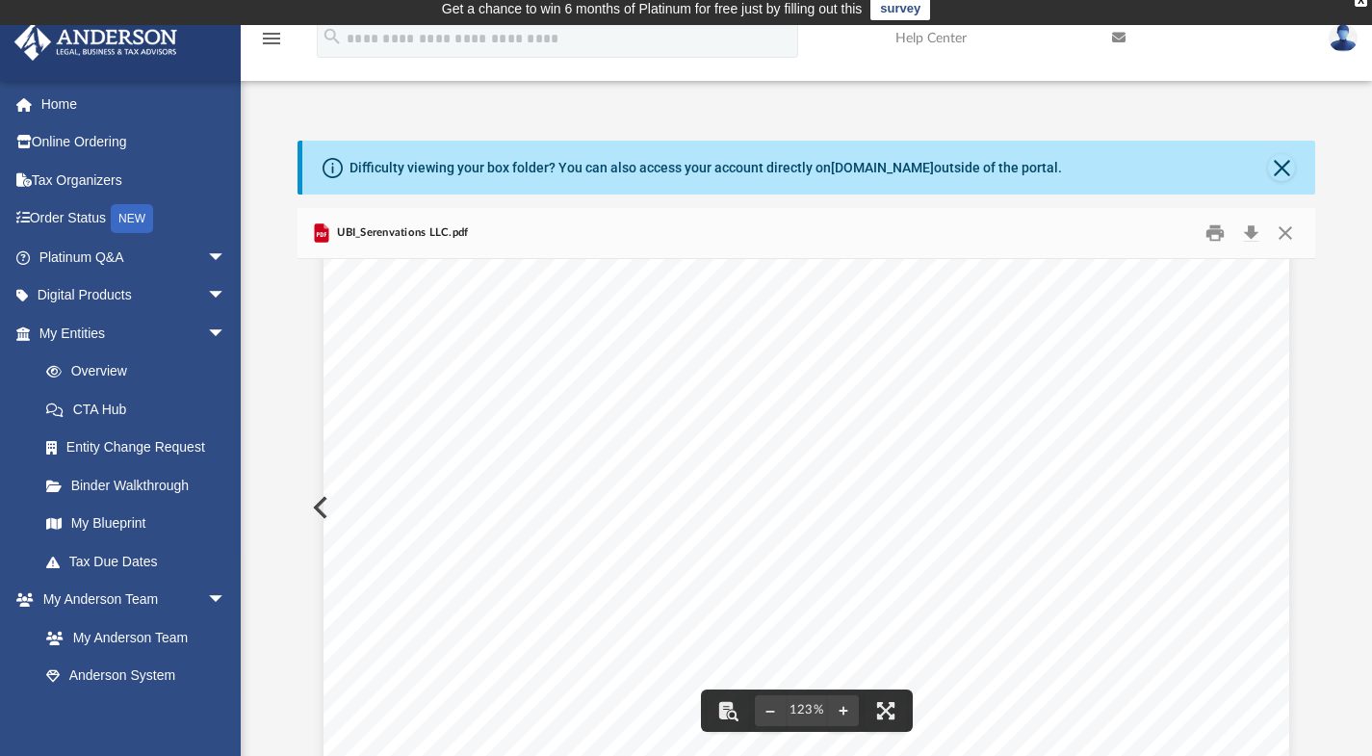
scroll to position [183, 0]
drag, startPoint x: 504, startPoint y: 482, endPoint x: 574, endPoint y: 478, distance: 70.4
click at [574, 478] on span "UBI Number: 605 665 050" at bounding box center [498, 480] width 170 height 15
click at [324, 503] on div "Corporations and Charities Division Mailing address: [GEOGRAPHIC_DATA][PHONE_NU…" at bounding box center [807, 715] width 966 height 1248
click at [324, 509] on div "Corporations and Charities Division Mailing address: [GEOGRAPHIC_DATA][PHONE_NU…" at bounding box center [807, 715] width 966 height 1248
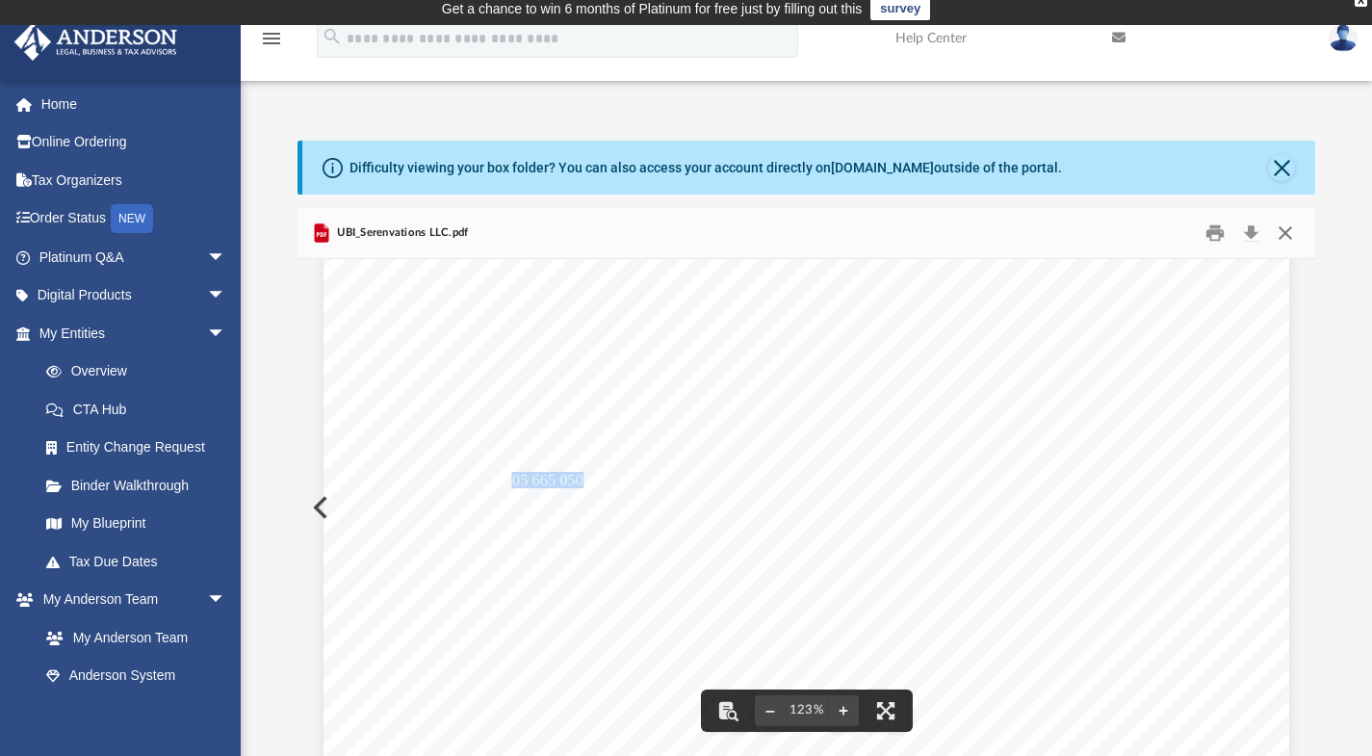
click at [1289, 232] on button "Close" at bounding box center [1285, 233] width 35 height 30
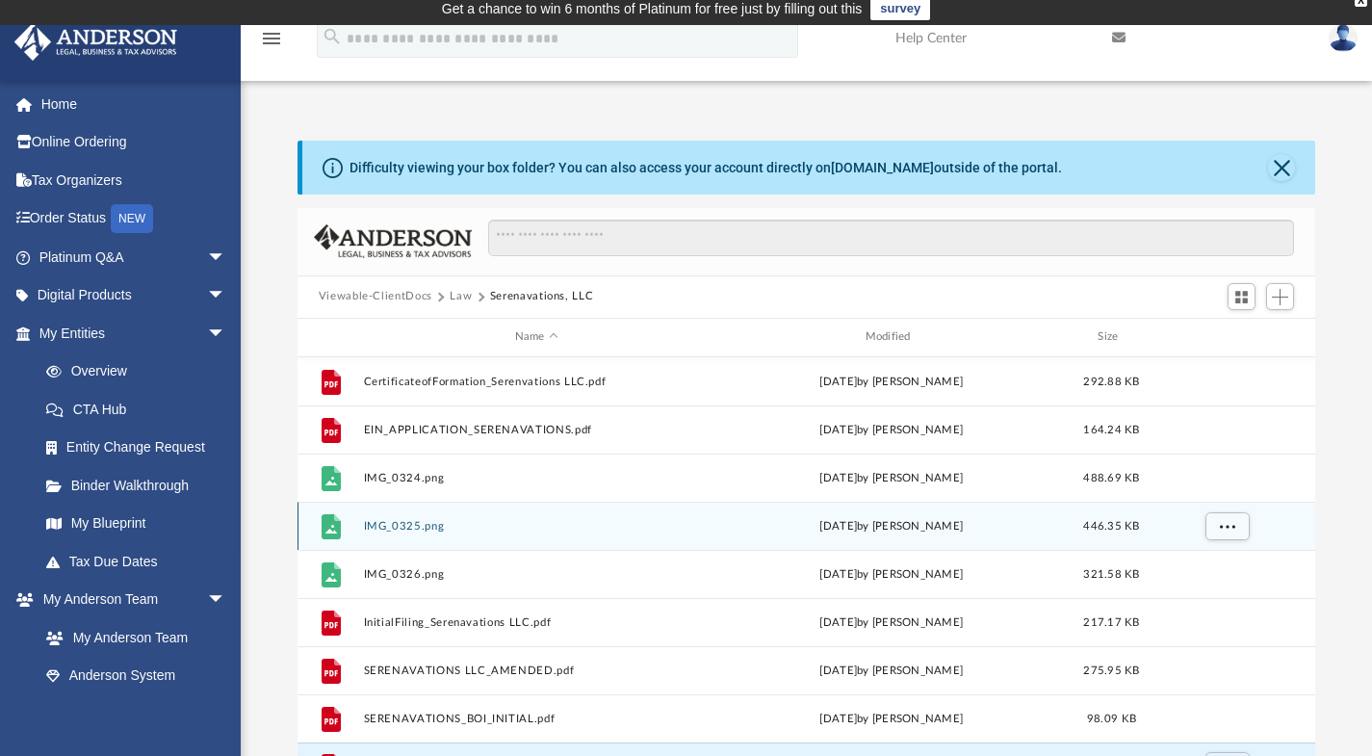
scroll to position [34, 0]
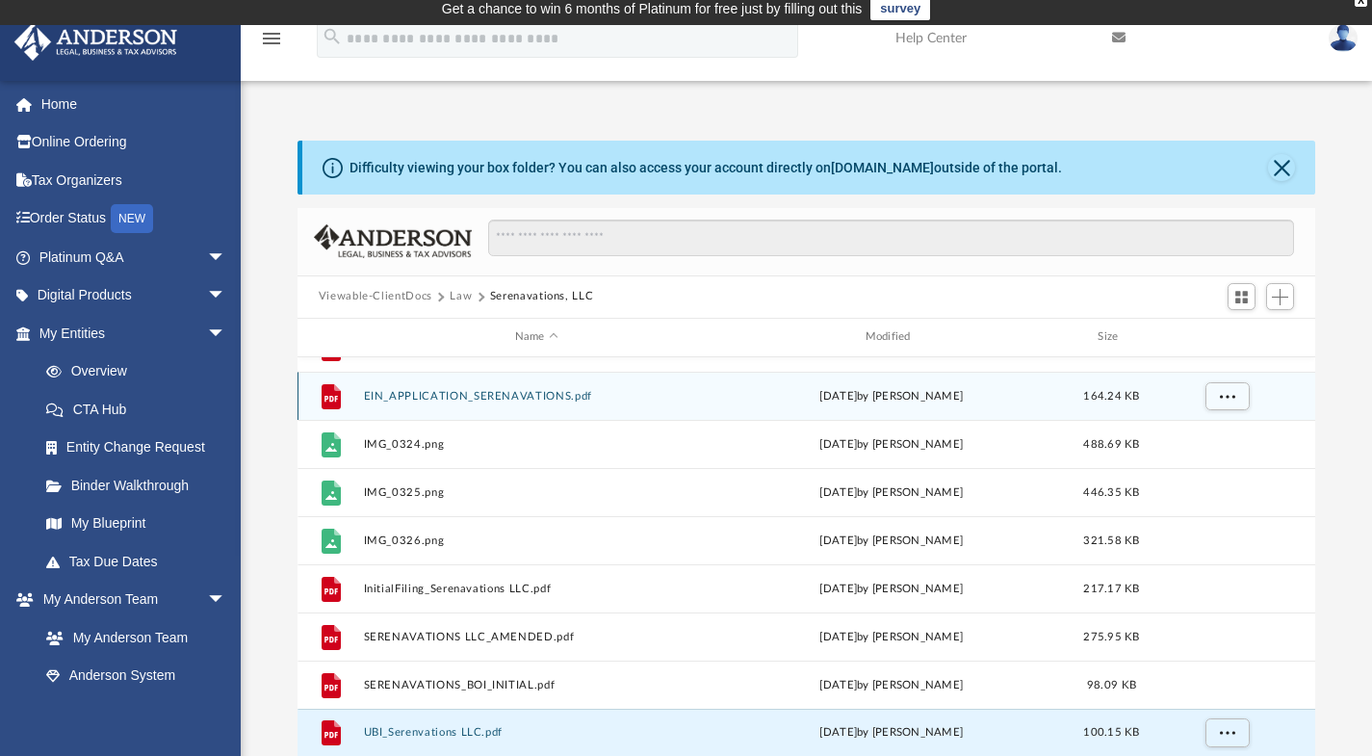
click at [547, 408] on div "File EIN_APPLICATION_SERENAVATIONS.pdf [DATE] by [PERSON_NAME] 164.24 KB" at bounding box center [807, 396] width 1019 height 48
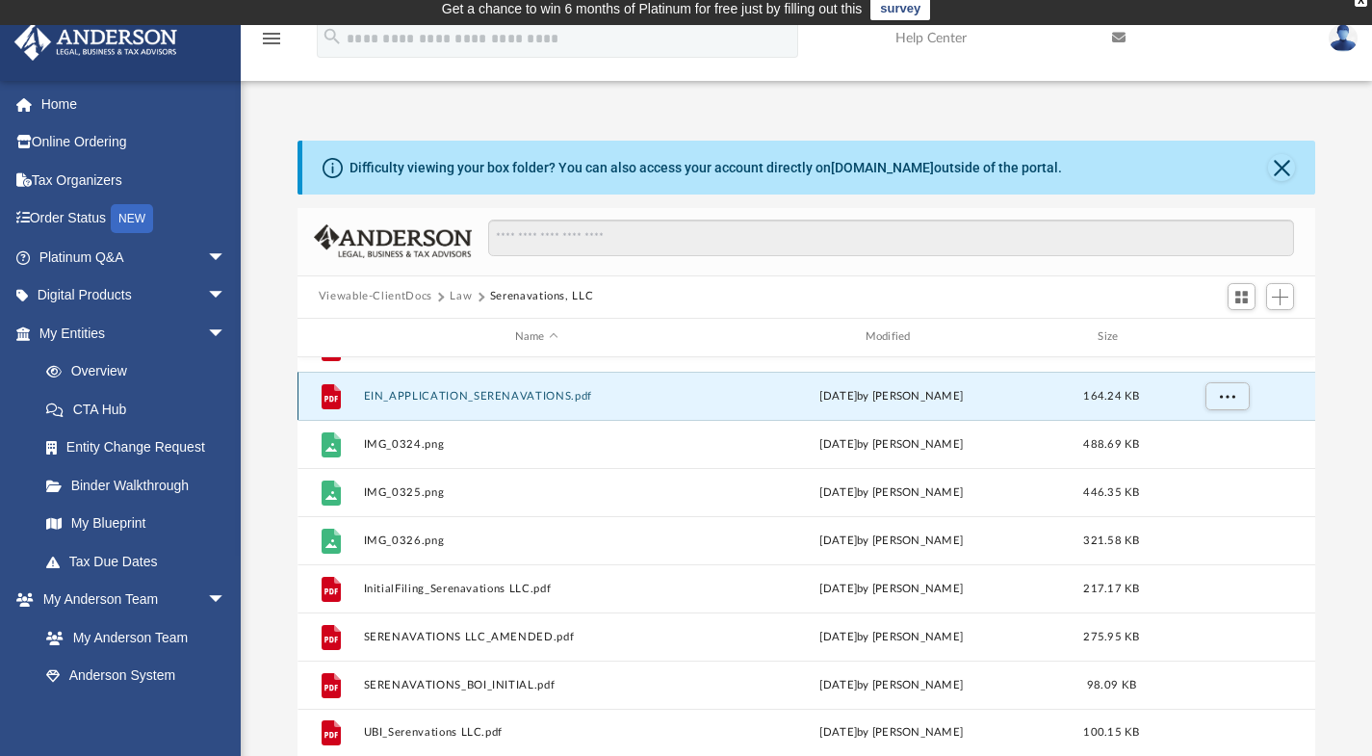
click at [547, 392] on button "EIN_APPLICATION_SERENAVATIONS.pdf" at bounding box center [536, 395] width 347 height 13
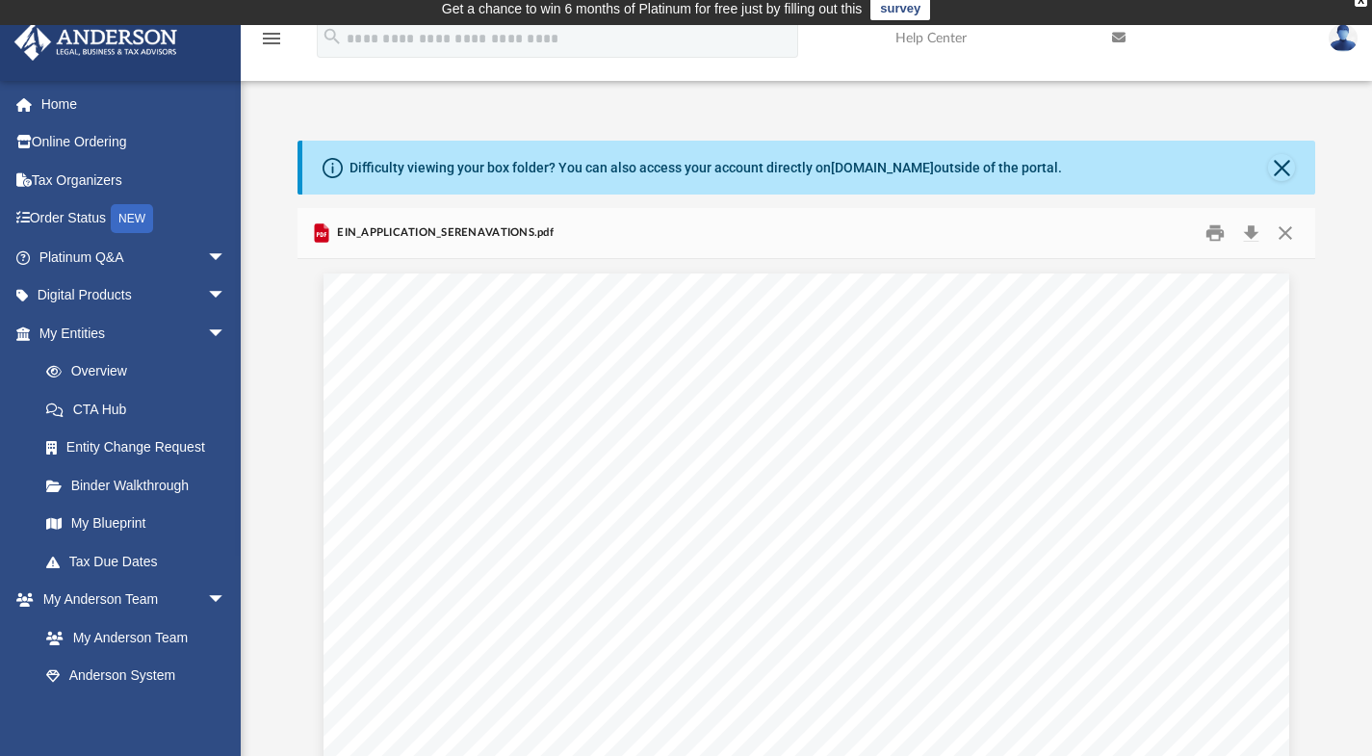
scroll to position [0, 0]
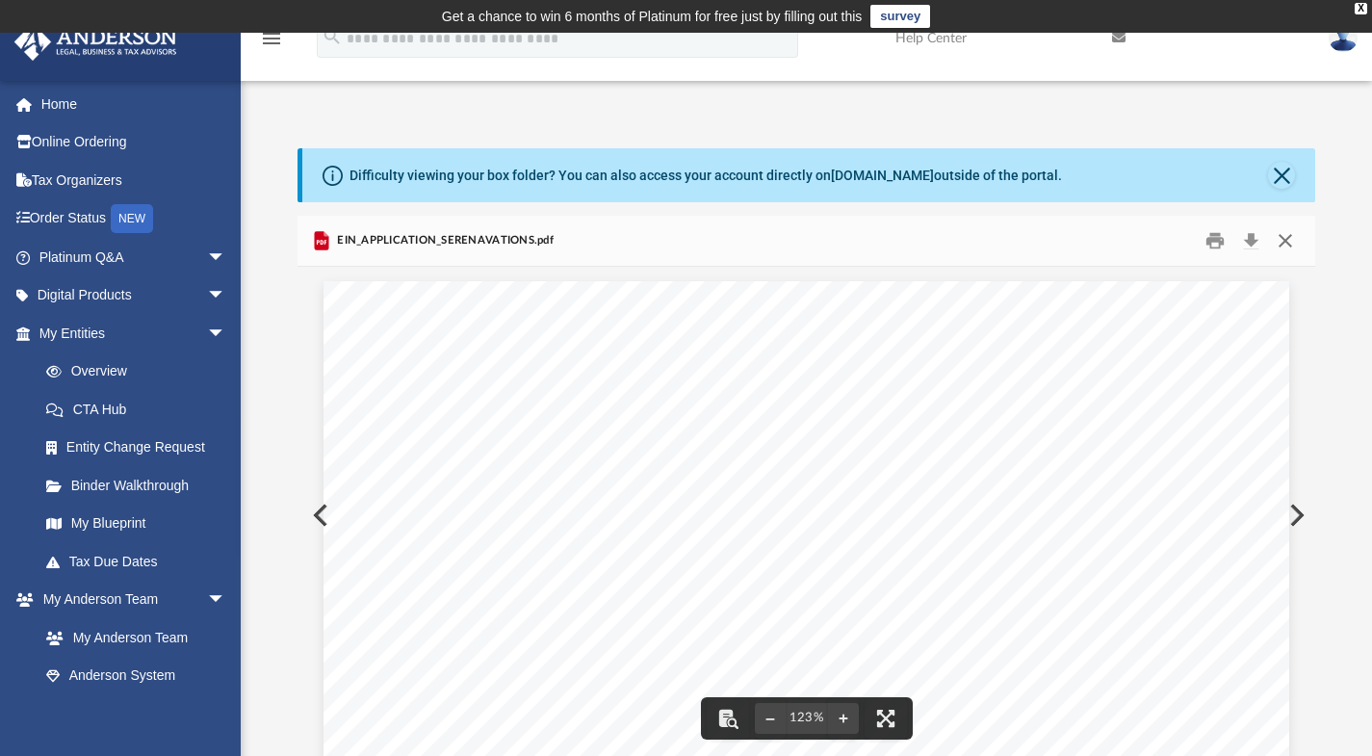
click at [1284, 235] on button "Close" at bounding box center [1285, 240] width 35 height 30
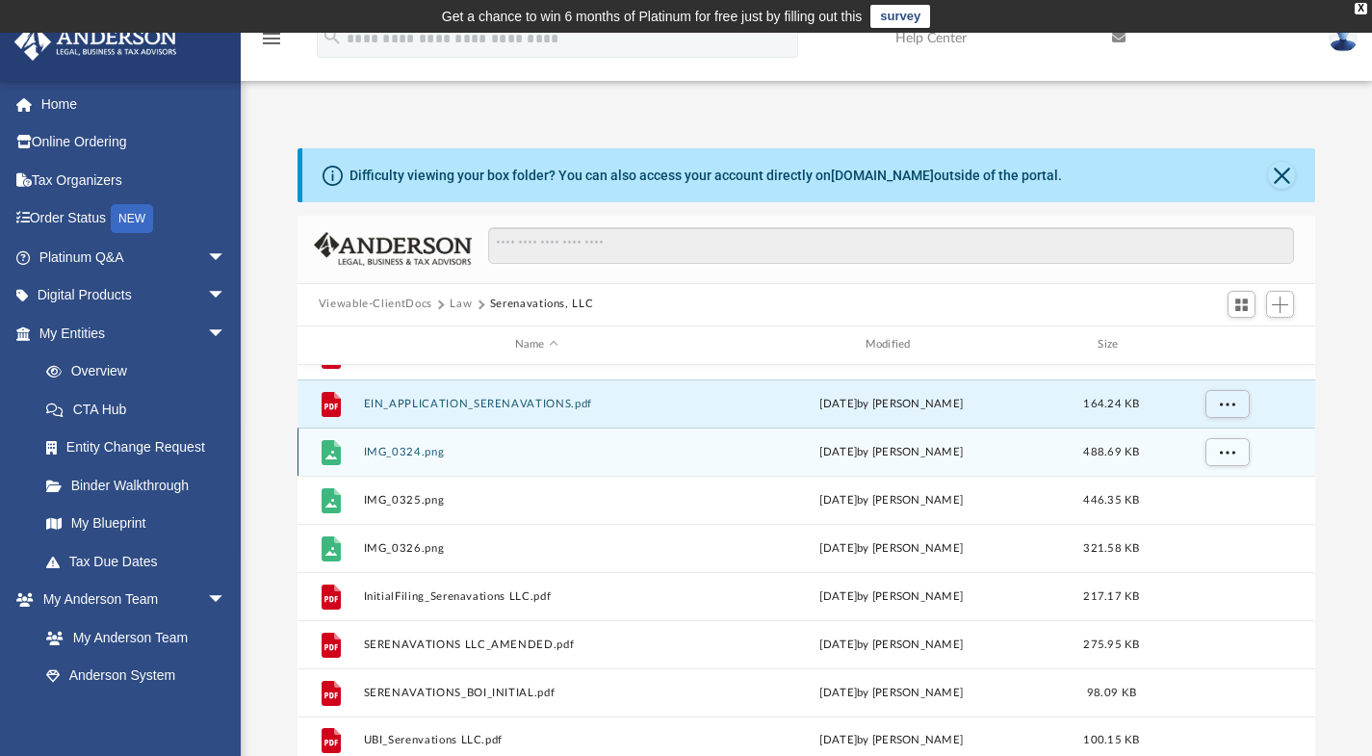
click at [405, 456] on button "IMG_0324.png" at bounding box center [536, 451] width 347 height 13
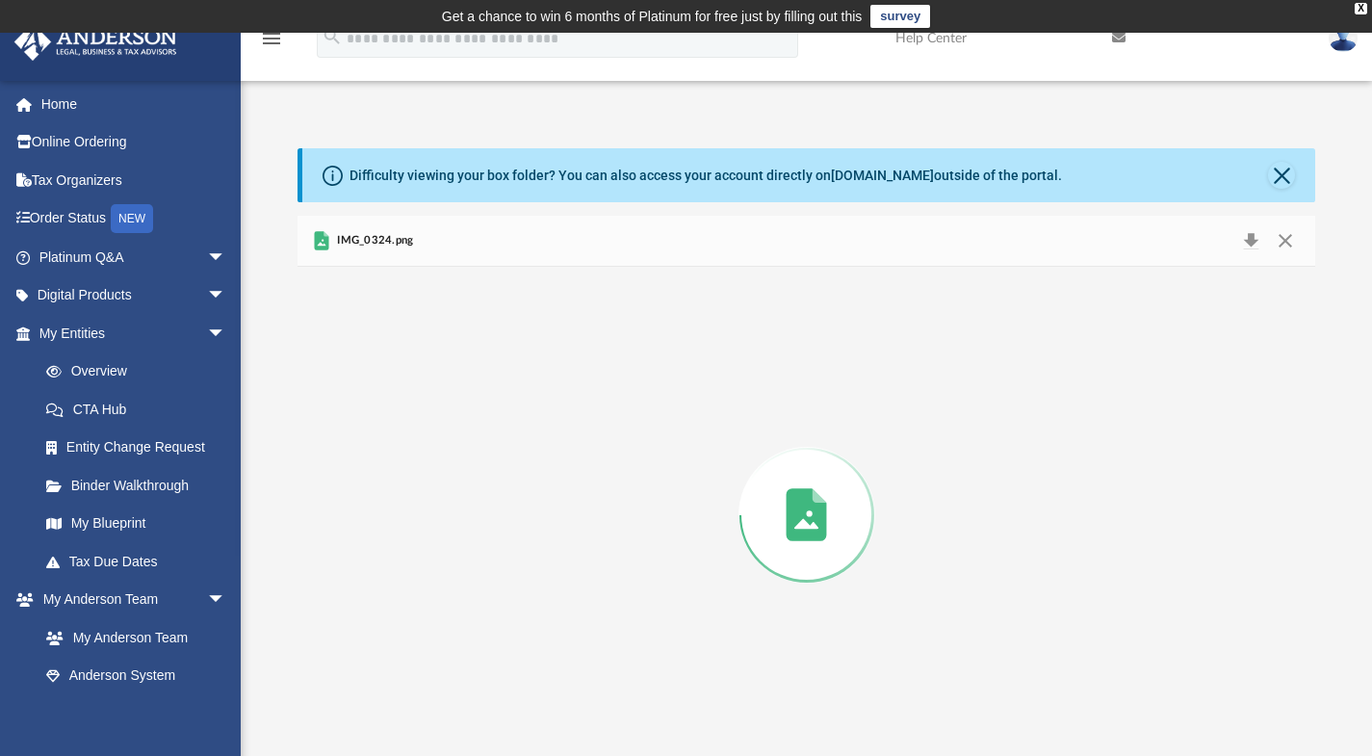
scroll to position [8, 0]
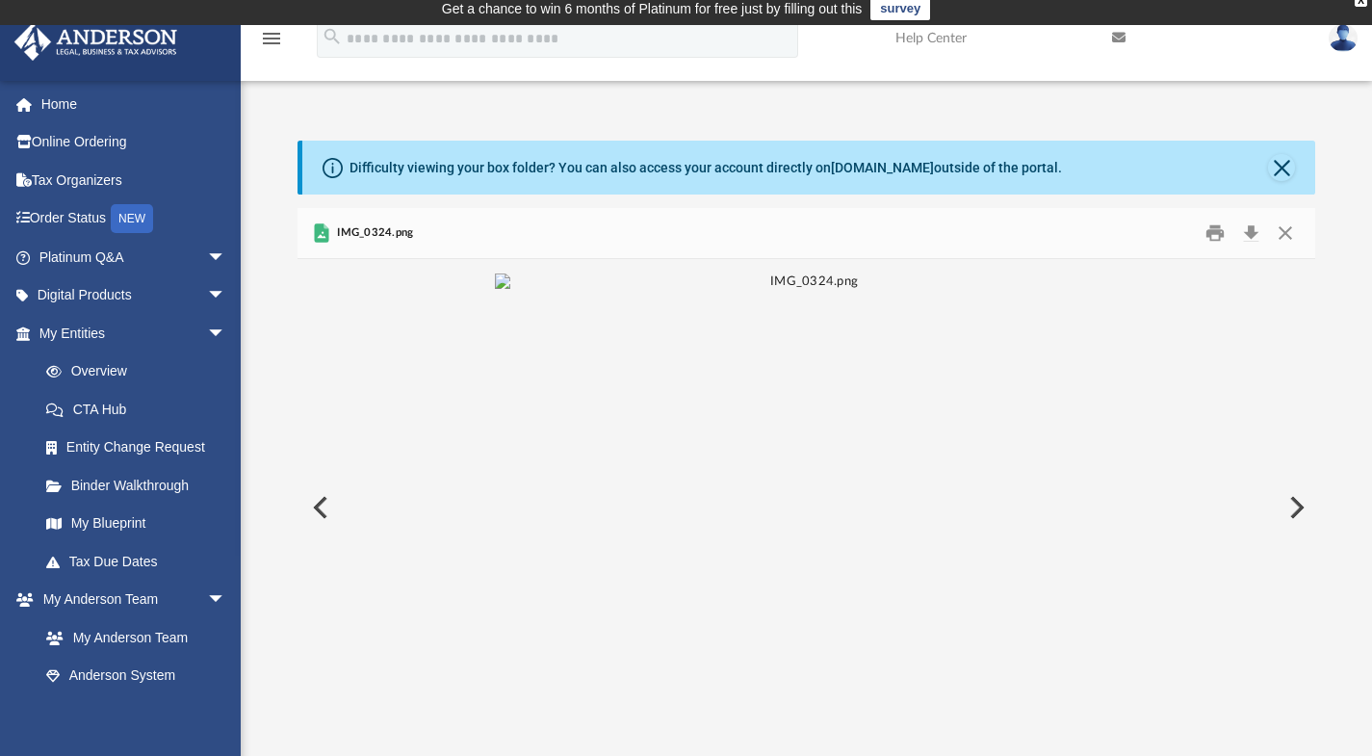
click at [662, 291] on img "File preview" at bounding box center [807, 282] width 624 height 17
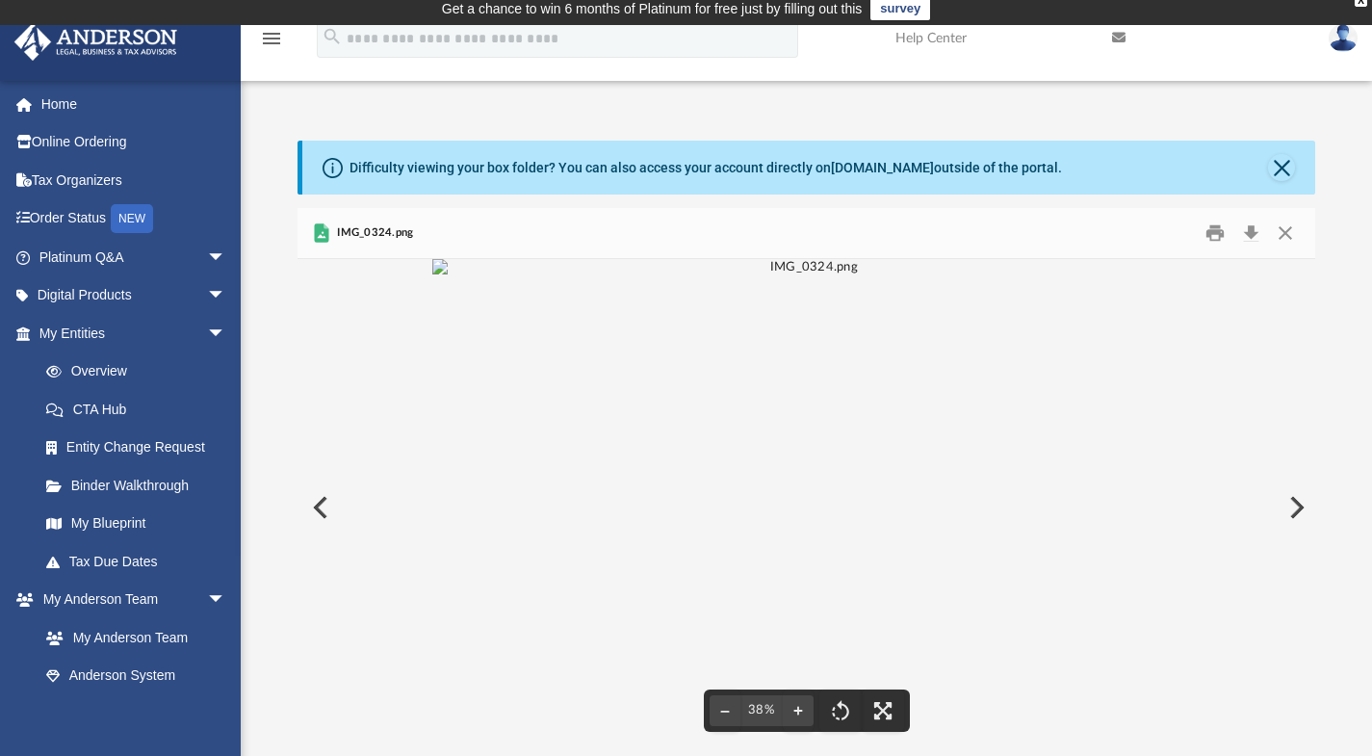
click at [960, 276] on img "File preview" at bounding box center [806, 267] width 749 height 17
click at [960, 291] on img "File preview" at bounding box center [807, 282] width 624 height 17
click at [1286, 234] on button "Close" at bounding box center [1285, 233] width 35 height 30
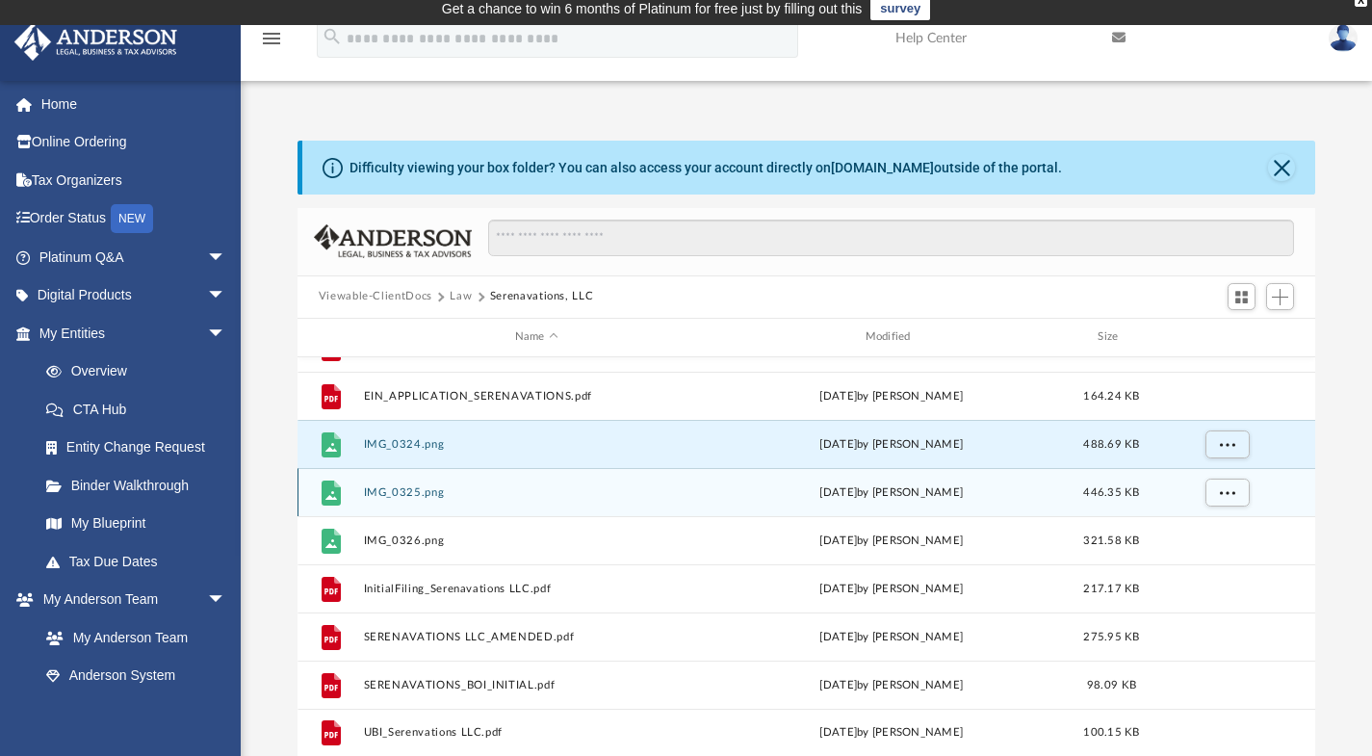
scroll to position [0, 0]
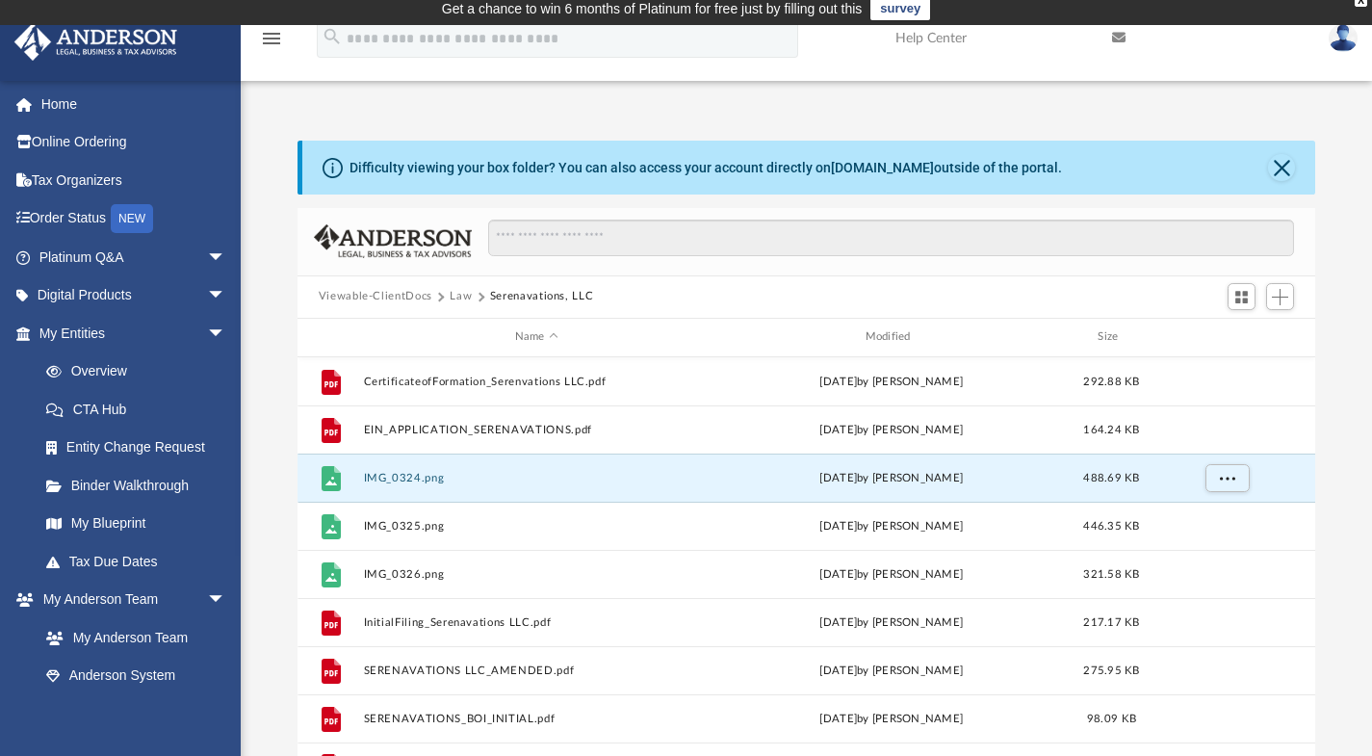
click at [461, 294] on button "Law" at bounding box center [461, 296] width 22 height 17
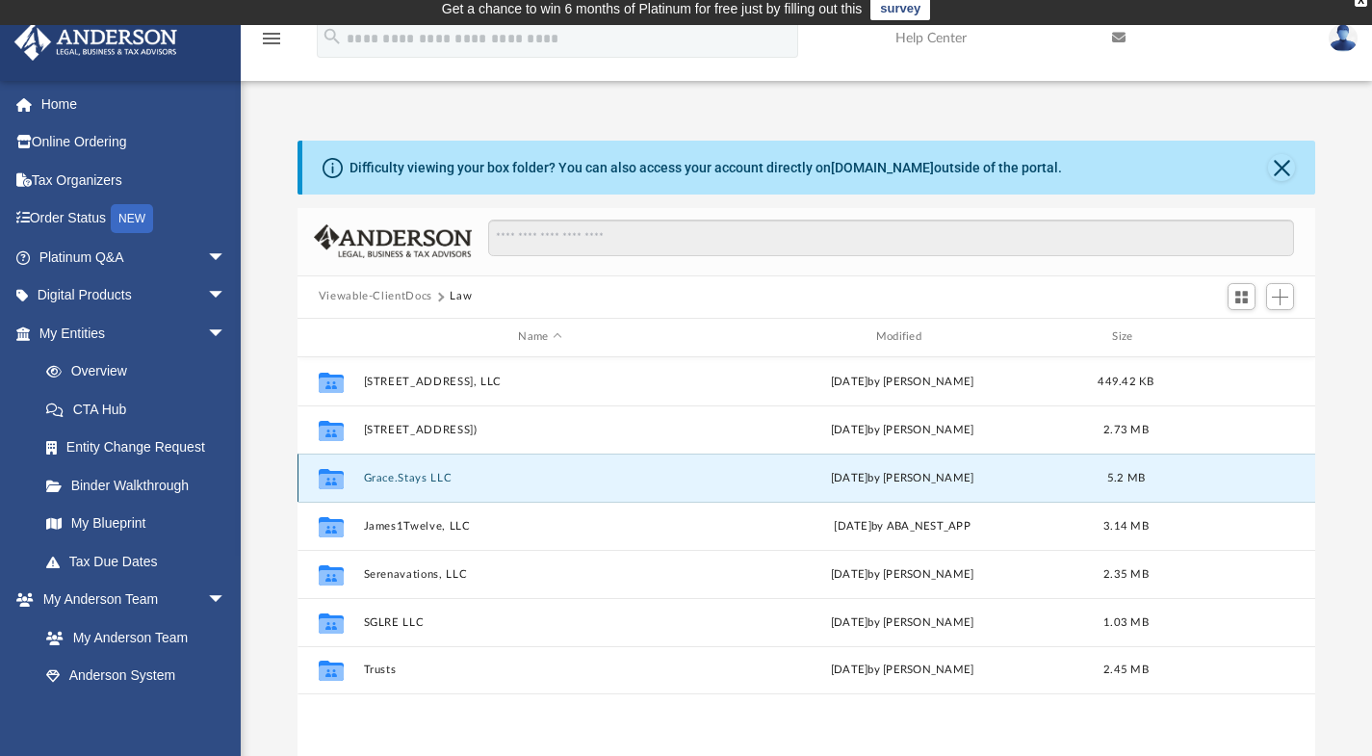
click at [385, 478] on button "Grace.Stays LLC" at bounding box center [539, 477] width 353 height 13
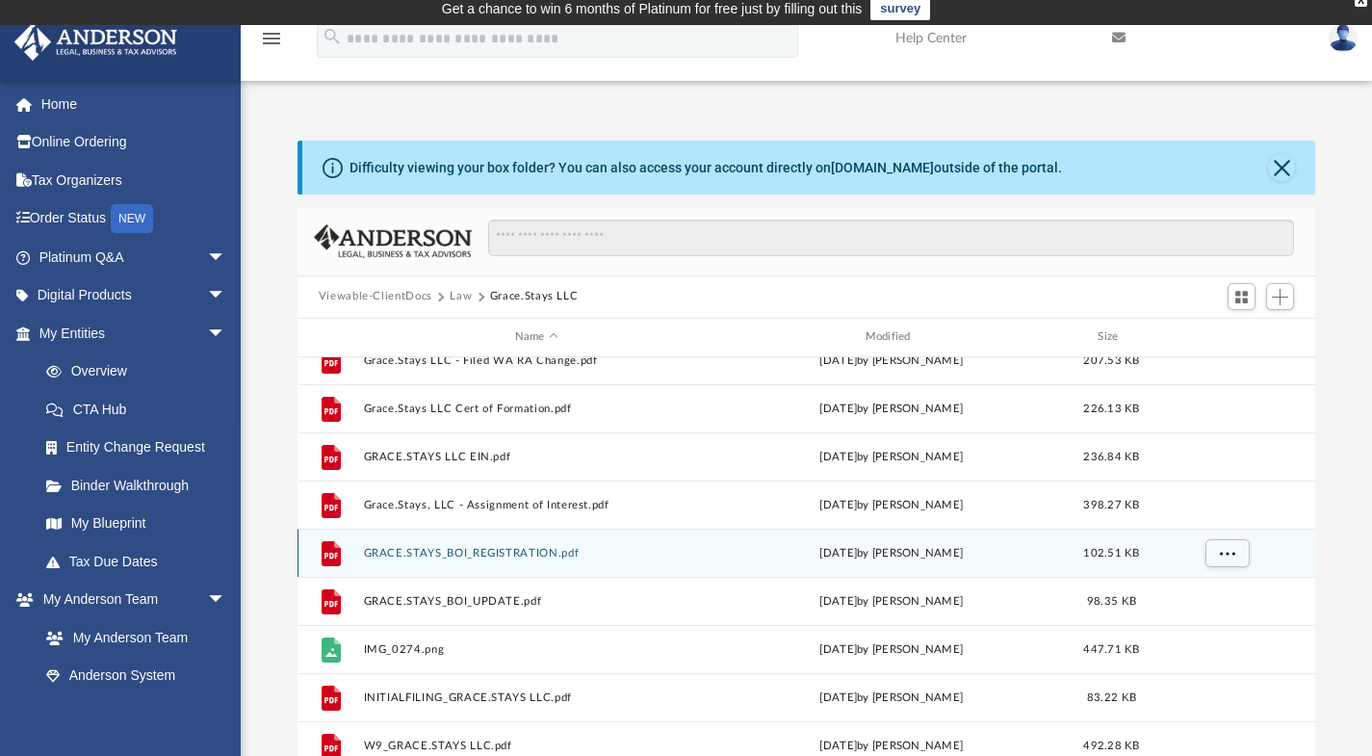
scroll to position [274, 0]
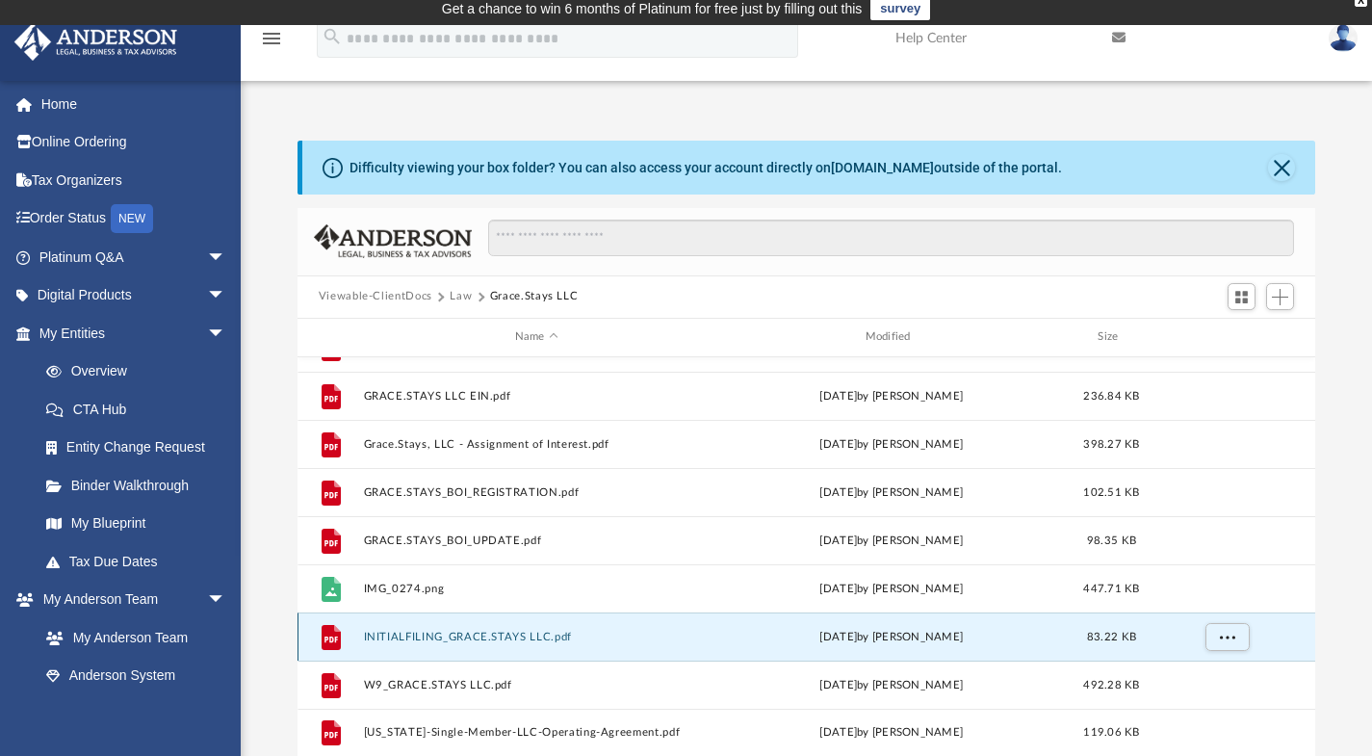
click at [454, 641] on button "INITIALFILING_GRACE.STAYS LLC.pdf" at bounding box center [536, 636] width 347 height 13
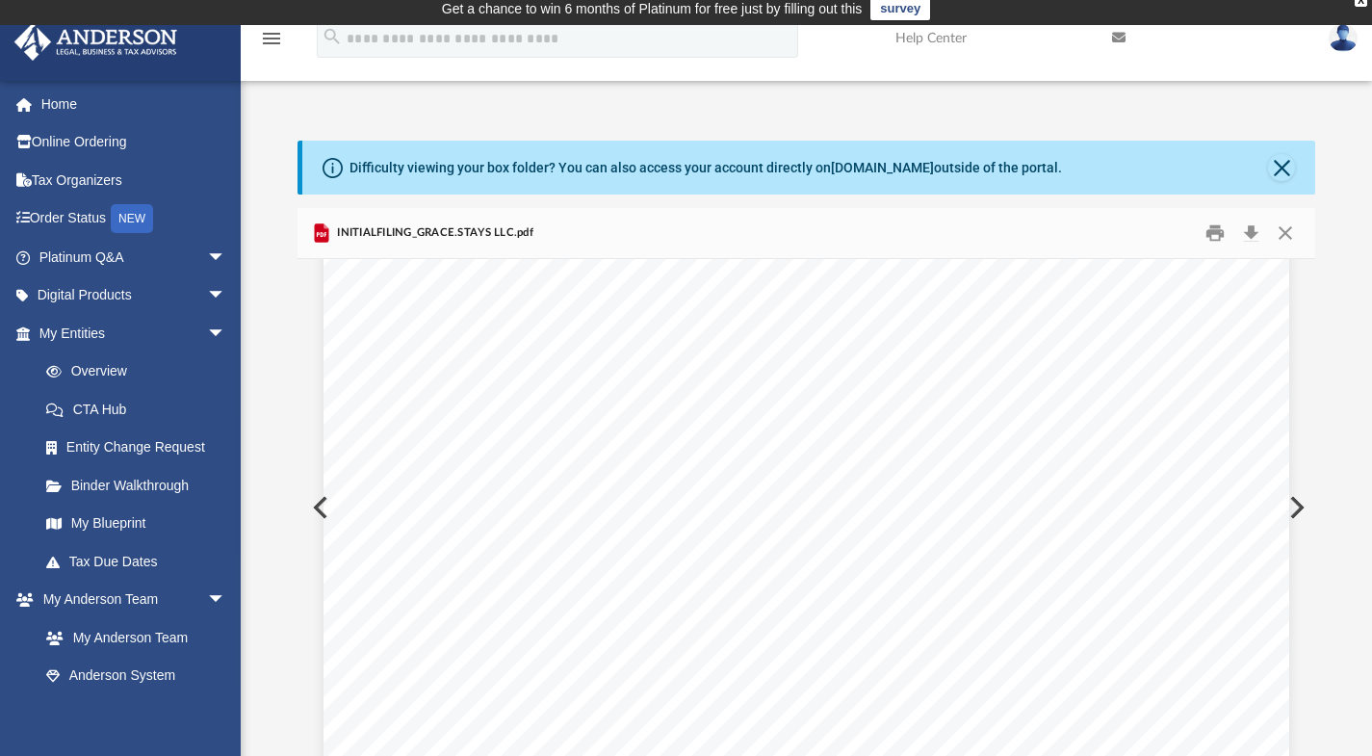
scroll to position [212, 0]
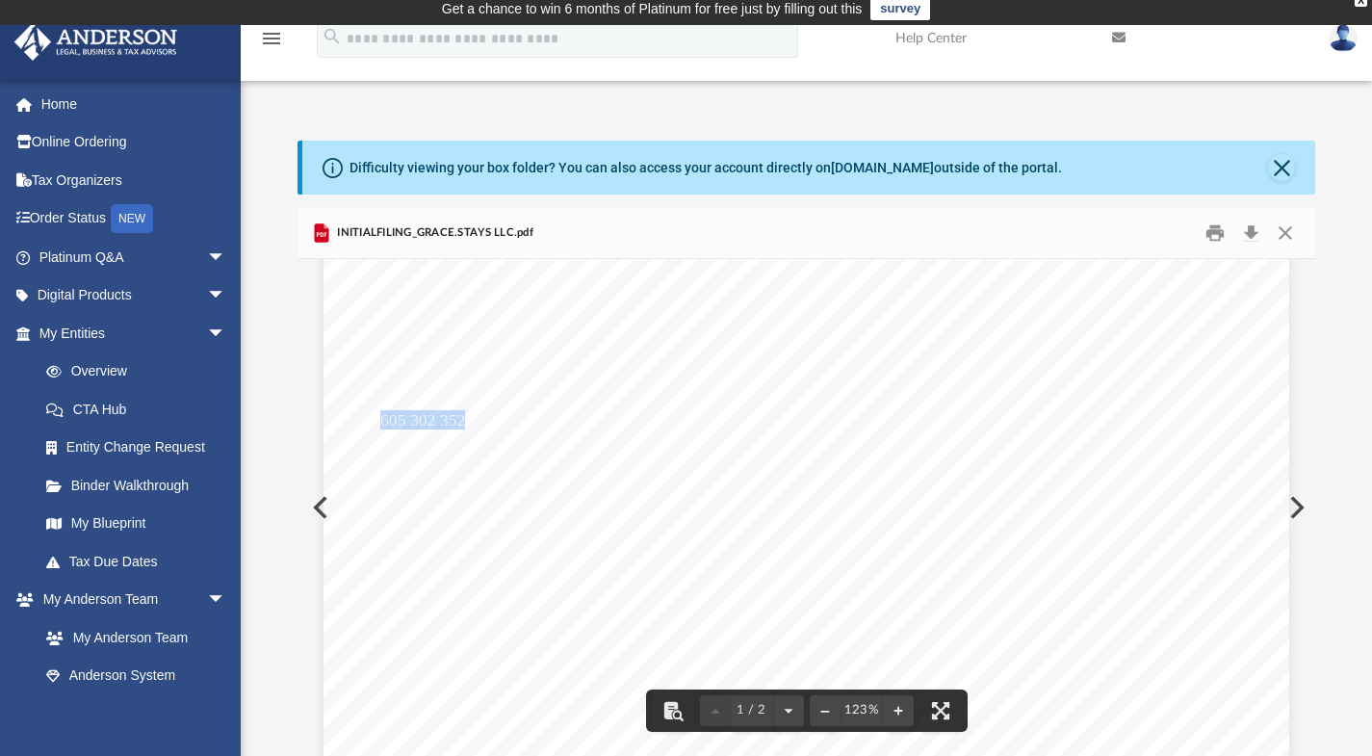
drag, startPoint x: 456, startPoint y: 421, endPoint x: 376, endPoint y: 416, distance: 81.0
click at [380, 416] on span "605 302 352" at bounding box center [422, 420] width 85 height 17
